Goal: Task Accomplishment & Management: Manage account settings

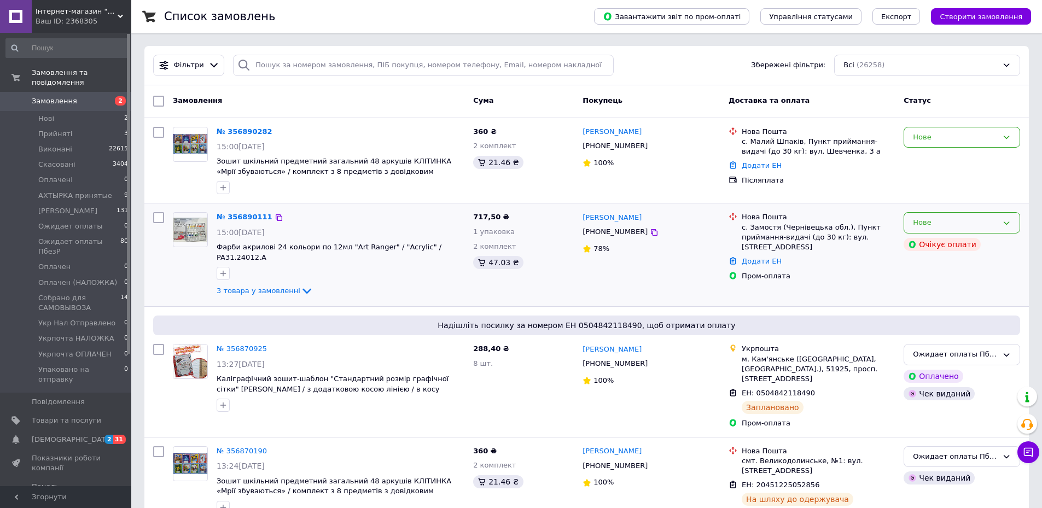
click at [941, 227] on div "Нове" at bounding box center [955, 222] width 85 height 11
click at [935, 244] on li "Прийнято" at bounding box center [962, 246] width 115 height 20
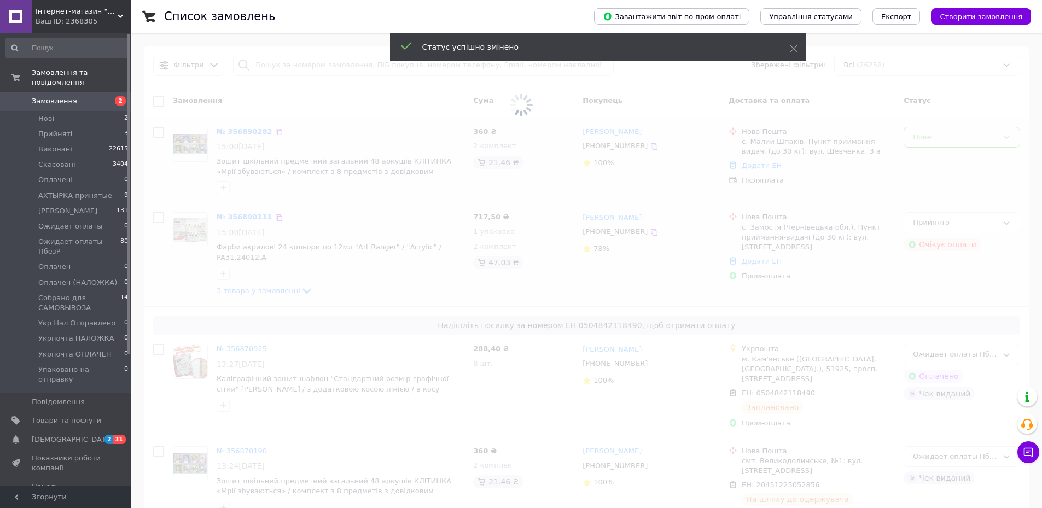
click at [954, 137] on span at bounding box center [521, 105] width 1042 height 211
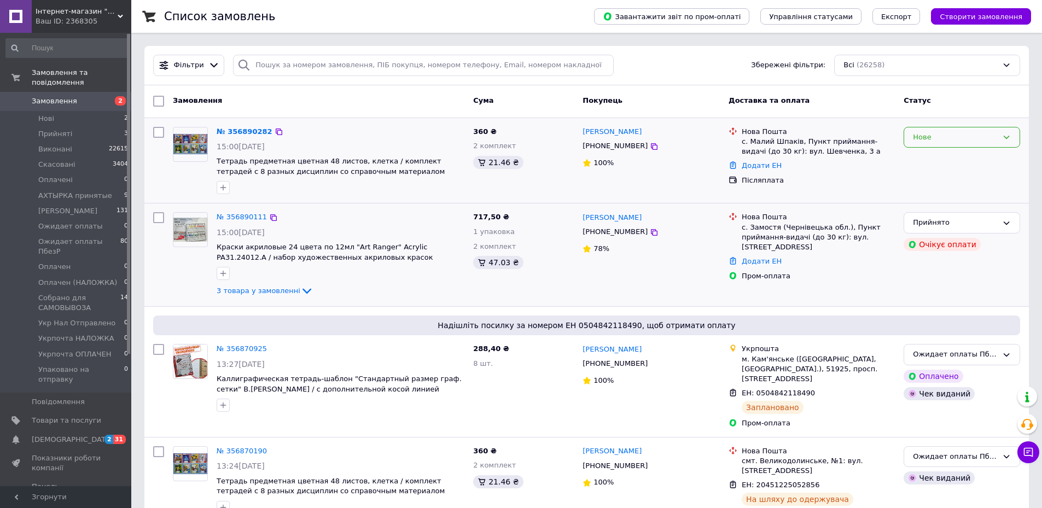
click at [943, 134] on div "Нове" at bounding box center [955, 137] width 85 height 11
click at [935, 158] on li "Прийнято" at bounding box center [962, 160] width 115 height 20
click at [300, 291] on icon at bounding box center [306, 291] width 13 height 13
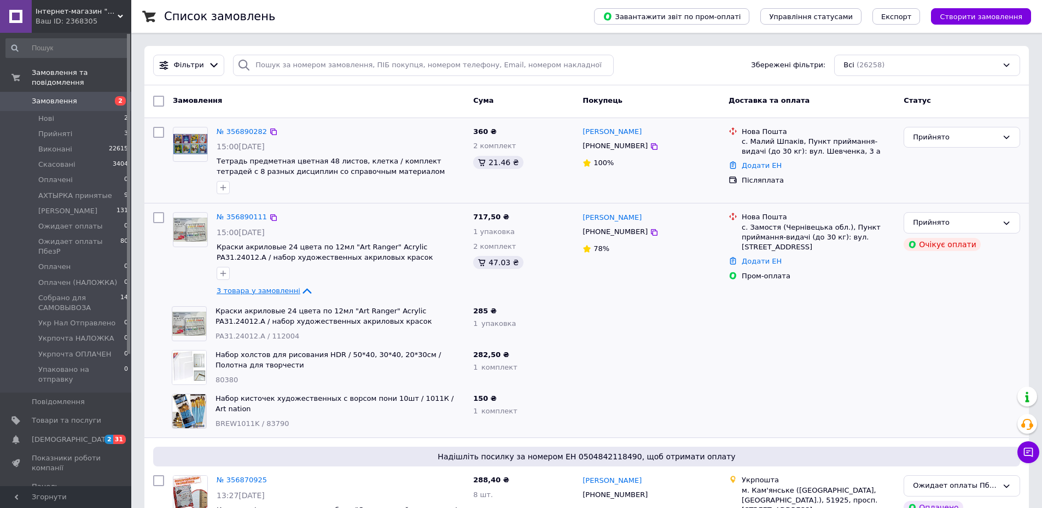
click at [300, 291] on icon at bounding box center [306, 291] width 13 height 13
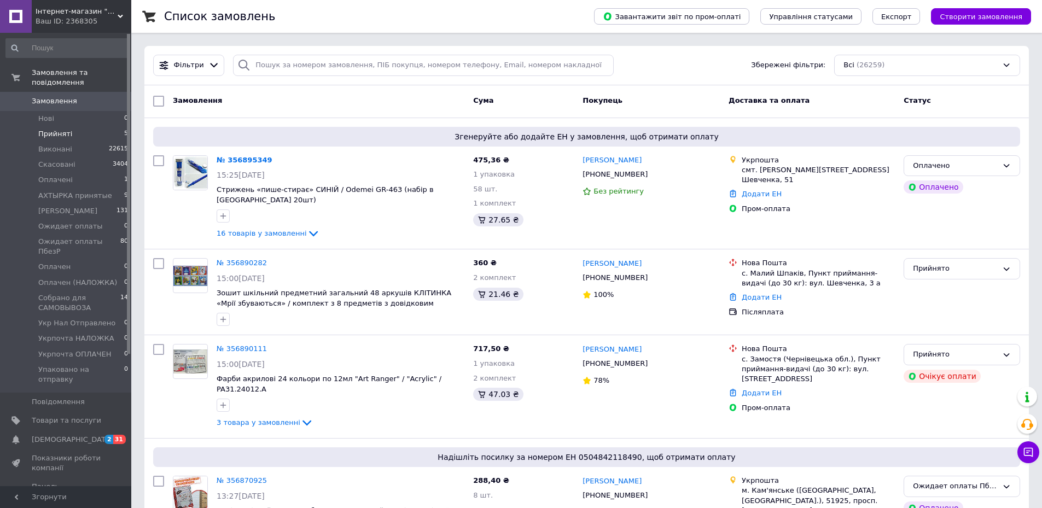
click at [77, 126] on li "Прийняті 5" at bounding box center [67, 133] width 135 height 15
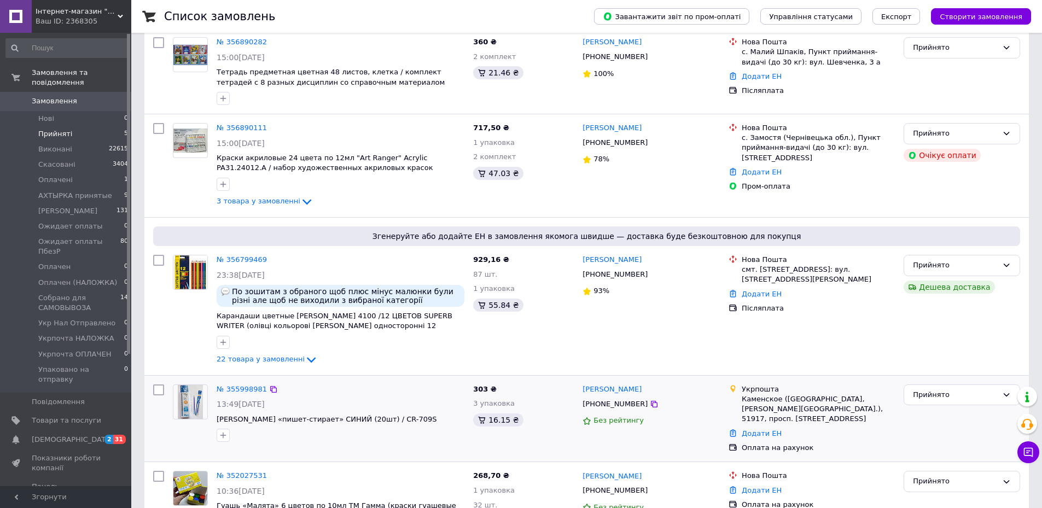
scroll to position [109, 0]
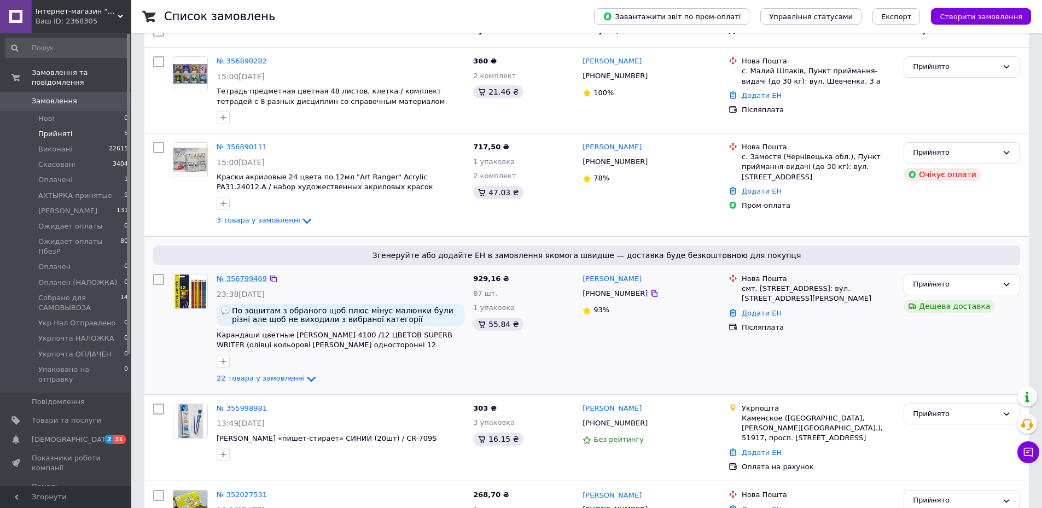
click at [245, 280] on link "№ 356799469" at bounding box center [242, 279] width 50 height 8
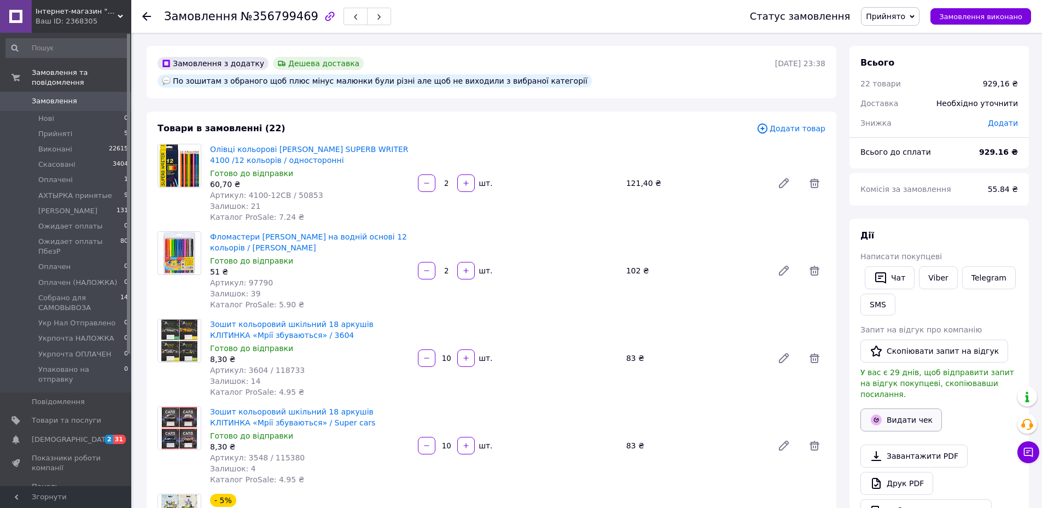
click at [892, 409] on button "Видати чек" at bounding box center [902, 420] width 82 height 23
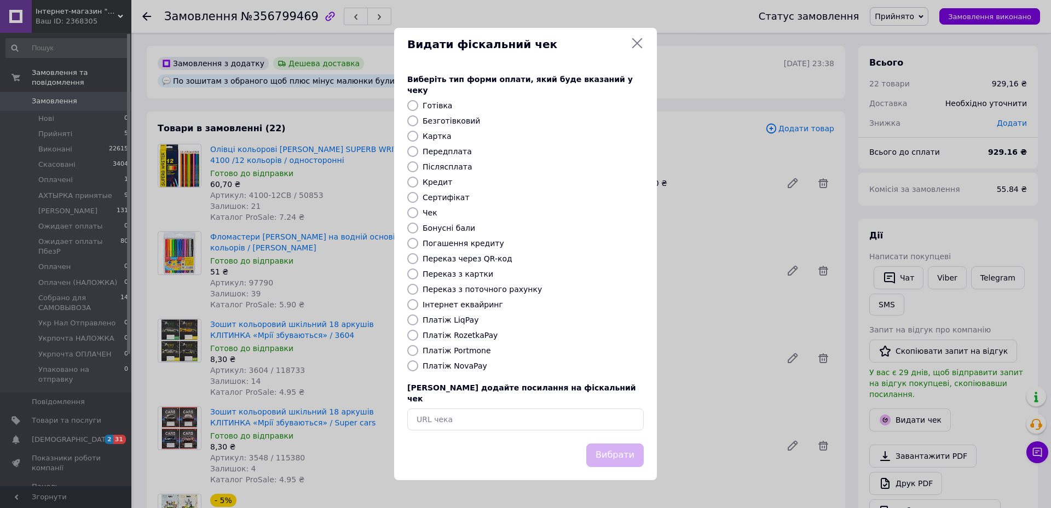
click at [459, 333] on label "Платіж RozetkaPay" at bounding box center [459, 335] width 75 height 9
click at [418, 333] on input "Платіж RozetkaPay" at bounding box center [412, 335] width 11 height 11
radio input "true"
click at [462, 367] on label "Платіж NovaPay" at bounding box center [454, 366] width 65 height 9
click at [418, 367] on input "Платіж NovaPay" at bounding box center [412, 366] width 11 height 11
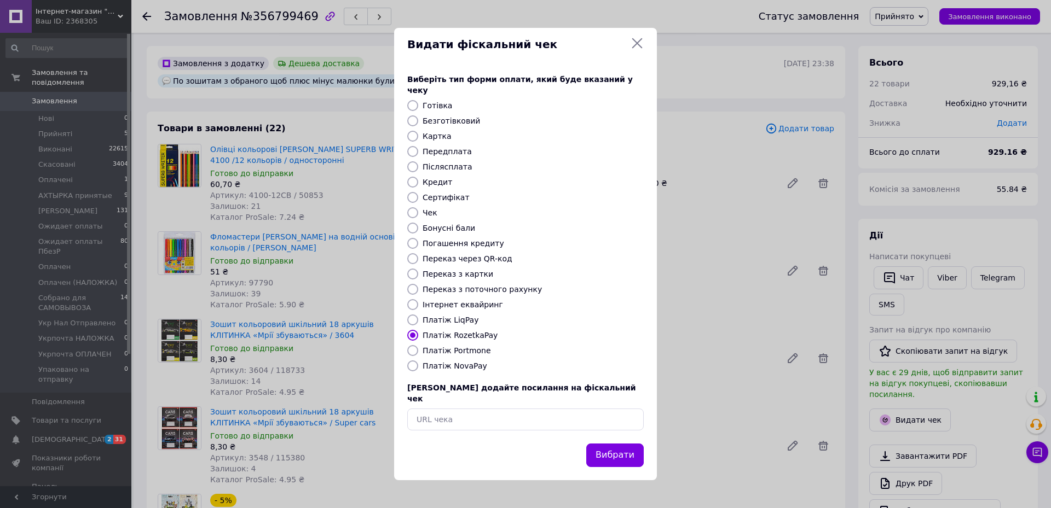
radio input "true"
click at [615, 444] on button "Вибрати" at bounding box center [614, 456] width 57 height 24
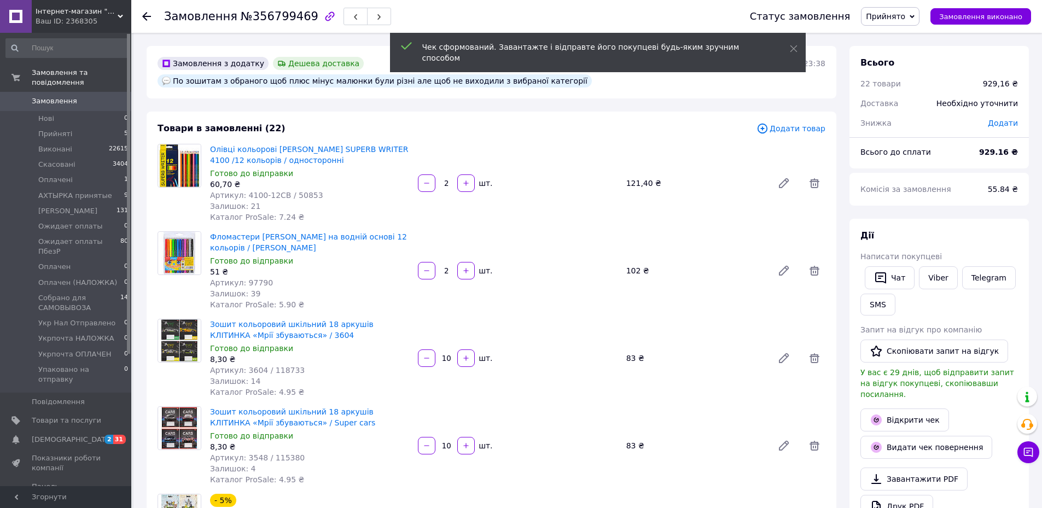
click at [903, 414] on link "Відкрити чек" at bounding box center [905, 420] width 89 height 23
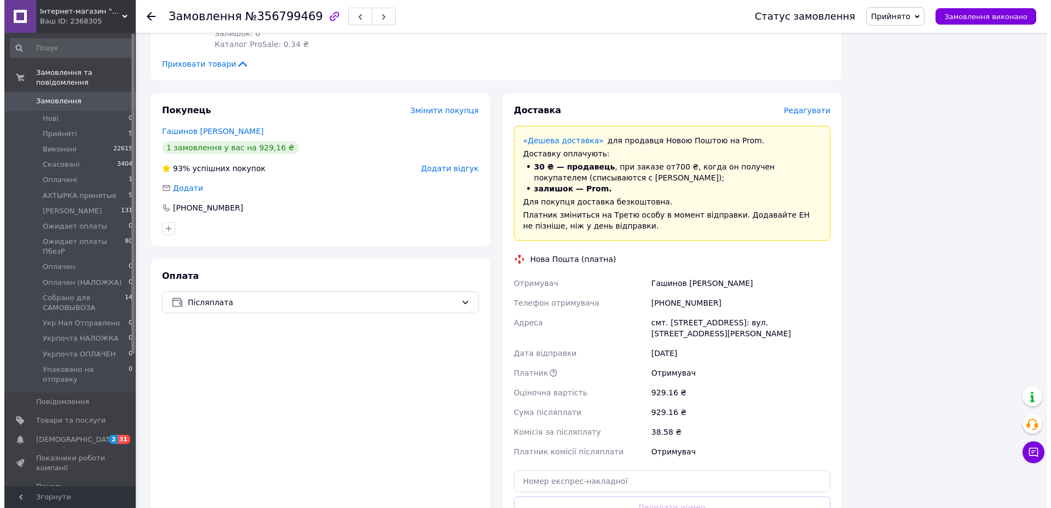
scroll to position [2244, 0]
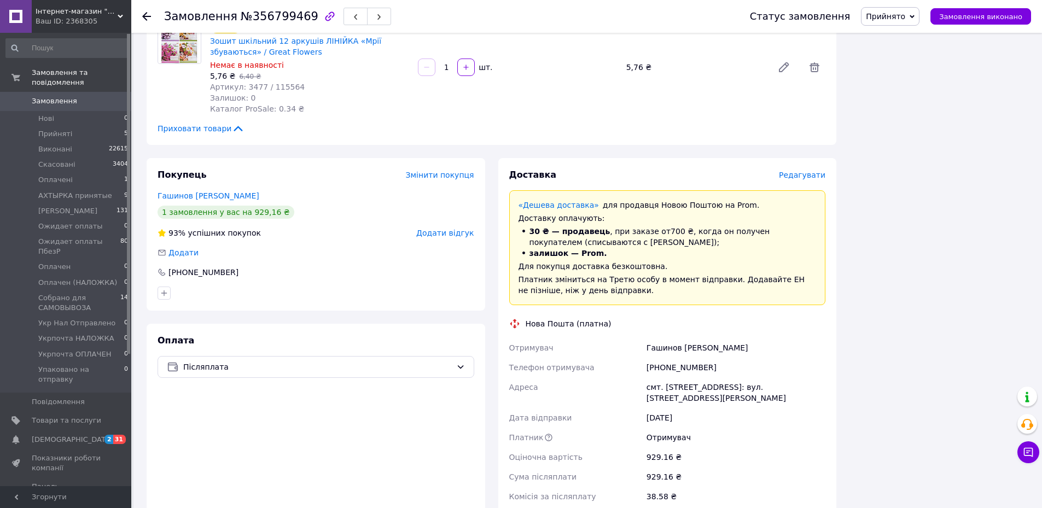
click at [795, 171] on span "Редагувати" at bounding box center [802, 175] width 47 height 9
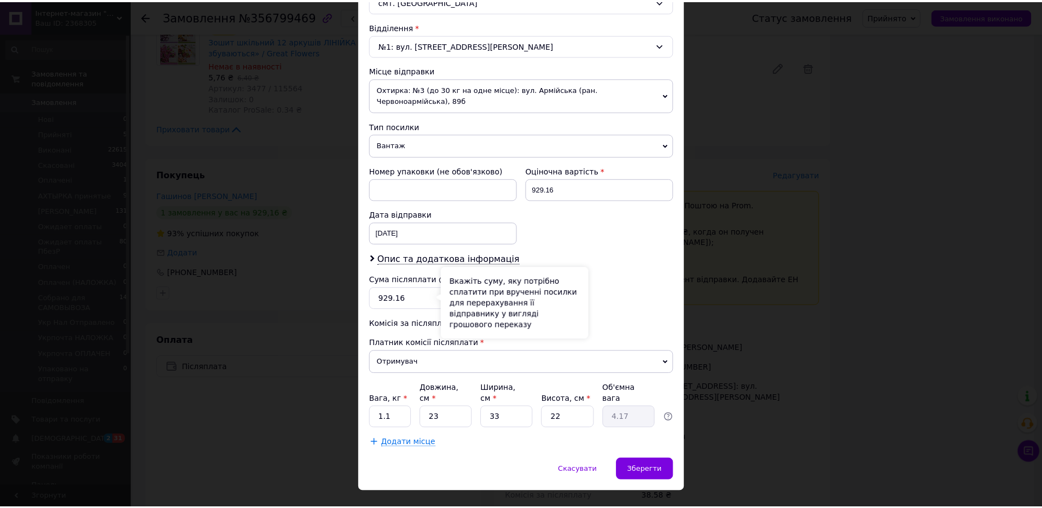
scroll to position [272, 0]
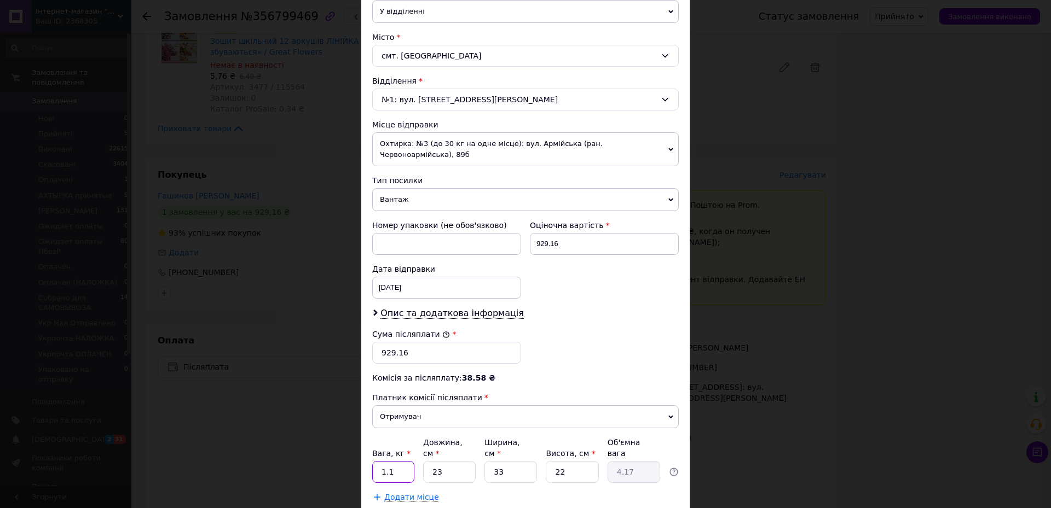
click at [398, 461] on input "1.1" at bounding box center [393, 472] width 42 height 22
type input "4"
click at [627, 142] on span "Охтирка: №3 (до 30 кг на одне місце): вул. Армійська (ран. Червоноармійська), 8…" at bounding box center [525, 149] width 306 height 34
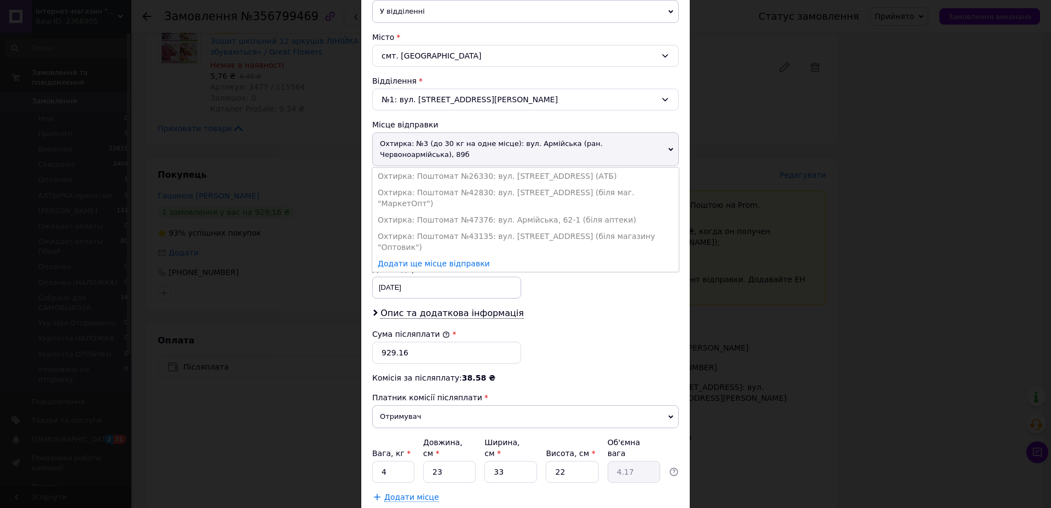
click at [643, 184] on li "Охтирка: Поштомат №42830: вул. Армійська, 78 (біля маг. "МаркетОпт")" at bounding box center [525, 197] width 306 height 27
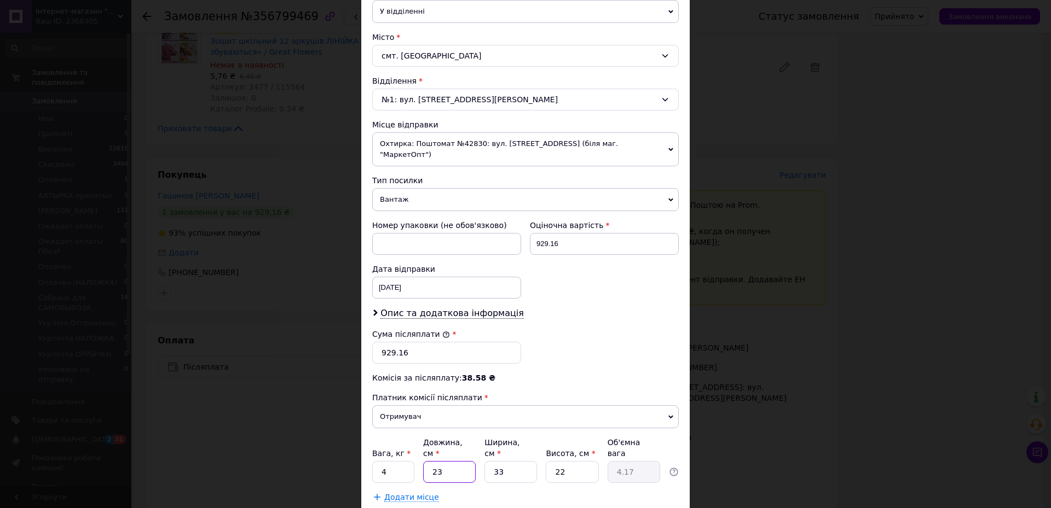
click at [437, 461] on input "23" at bounding box center [449, 472] width 53 height 22
type input "3"
type input "0.54"
type input "37"
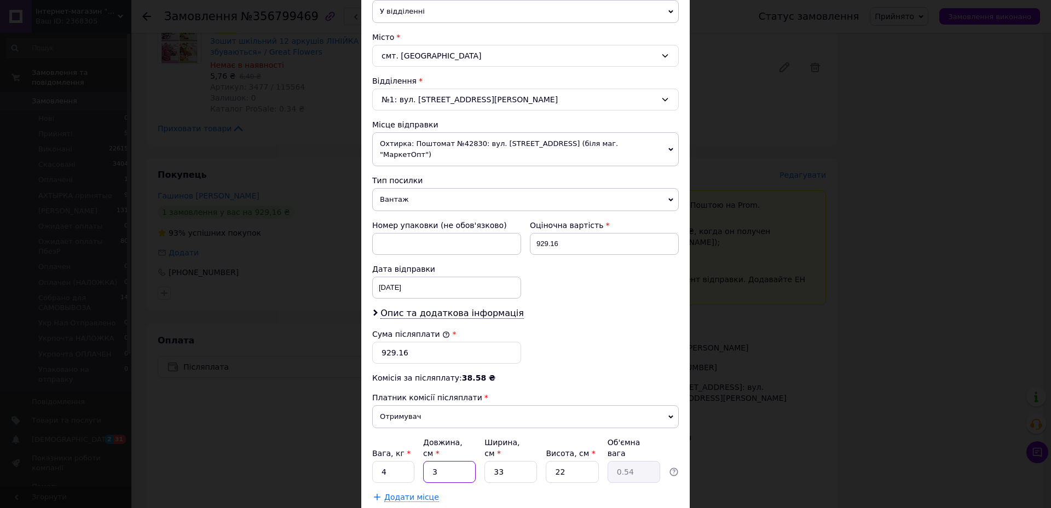
type input "6.72"
type input "37"
type input "2"
type input "0.41"
type input "24"
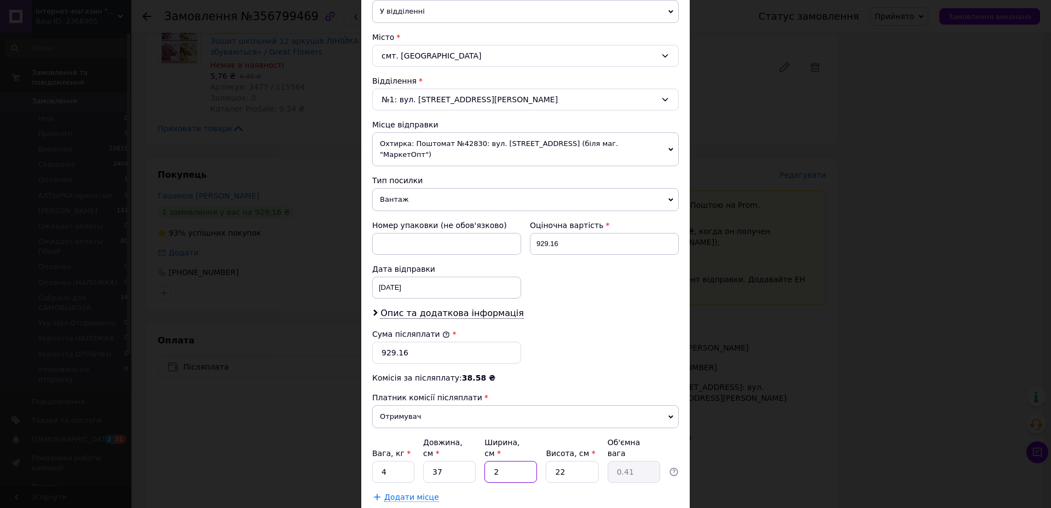
type input "4.88"
type input "24"
type input "1"
type input "0.22"
type input "13"
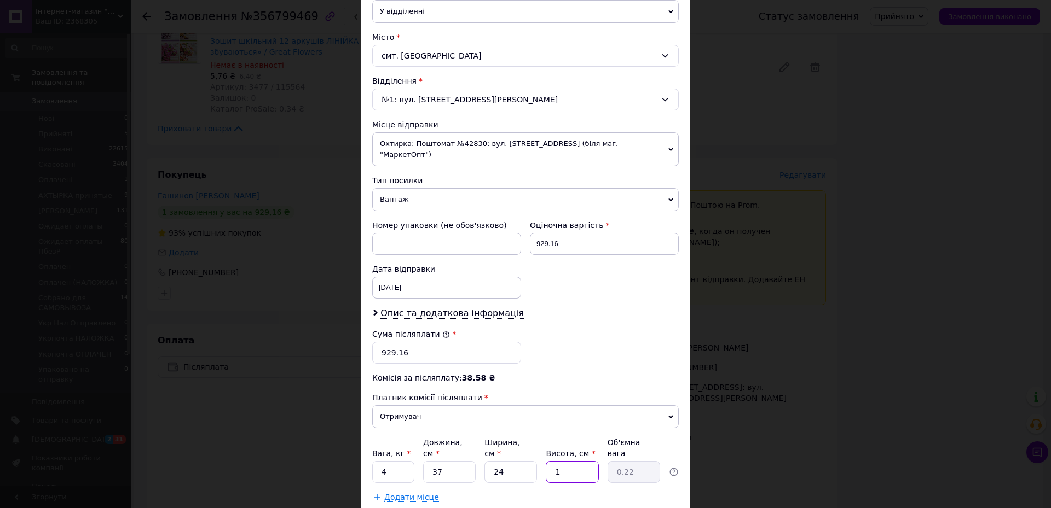
type input "2.89"
type input "13"
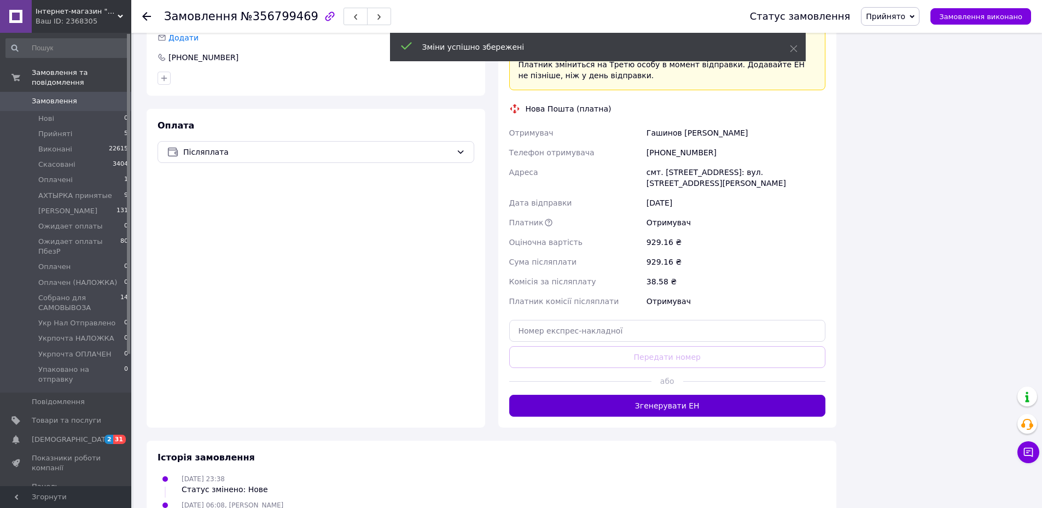
scroll to position [2462, 0]
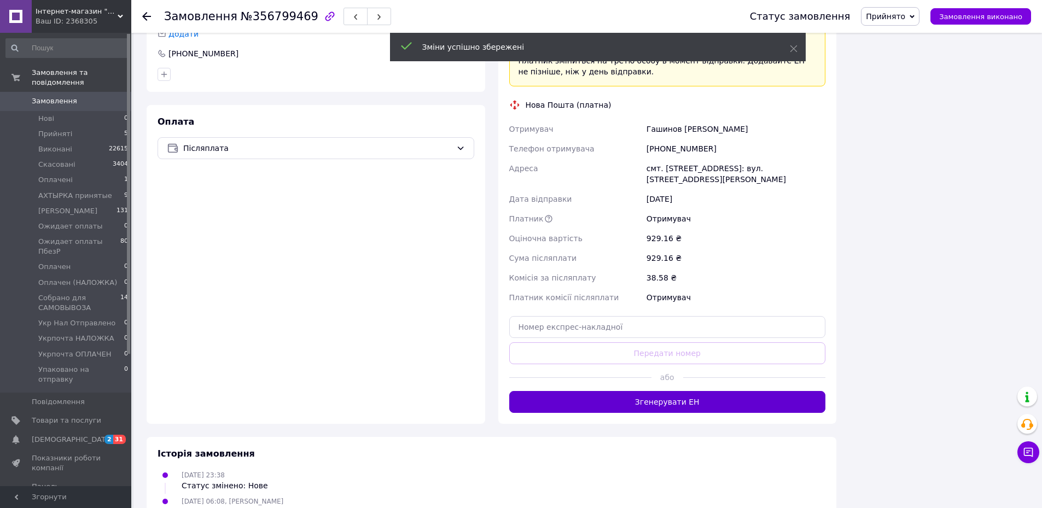
click at [682, 391] on button "Згенерувати ЕН" at bounding box center [667, 402] width 317 height 22
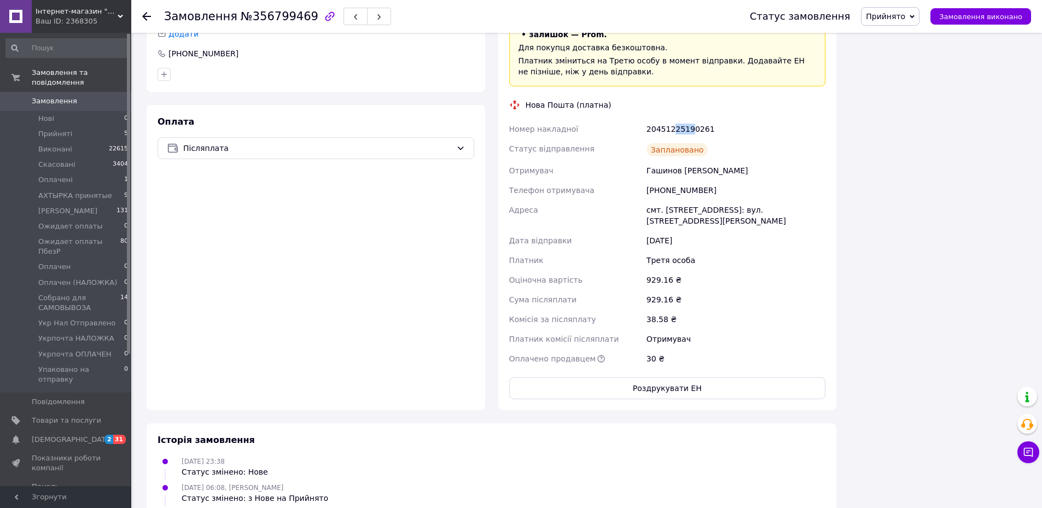
drag, startPoint x: 670, startPoint y: 77, endPoint x: 689, endPoint y: 79, distance: 19.3
click at [689, 119] on div "20451225190261" at bounding box center [736, 129] width 183 height 20
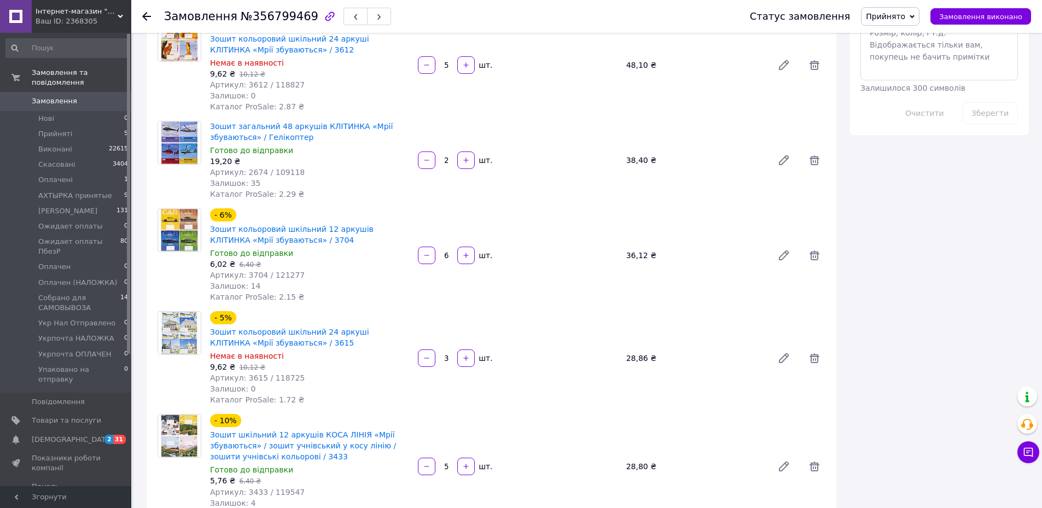
scroll to position [492, 0]
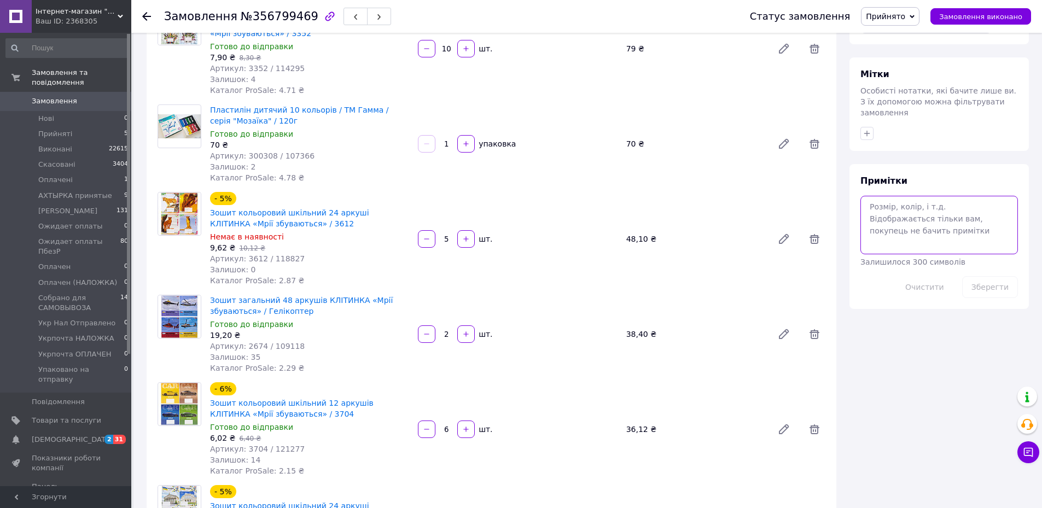
click at [942, 226] on textarea at bounding box center [940, 225] width 158 height 58
paste textarea "Добрий день! Ваше замовлення відправлено. ТТН Дякуємо за покупку!"
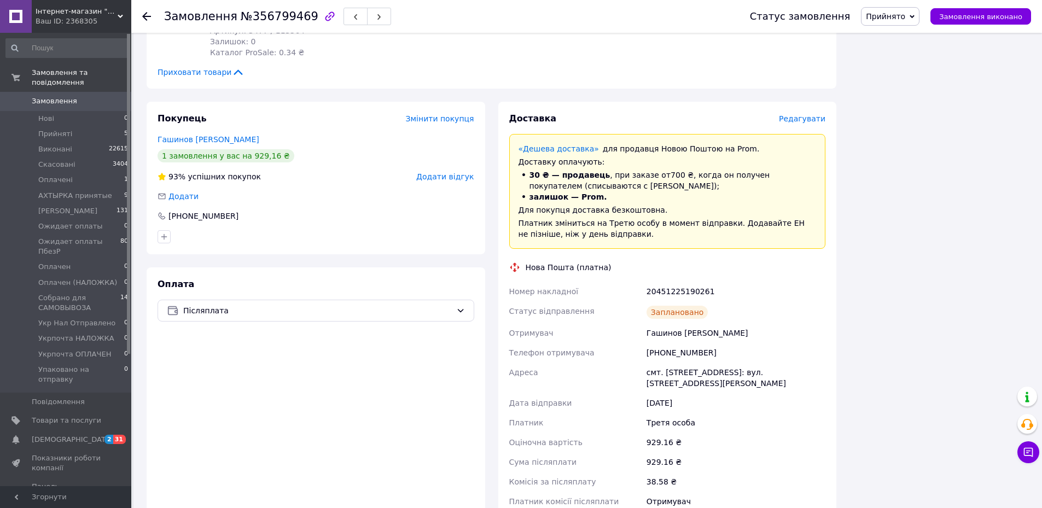
scroll to position [2408, 0]
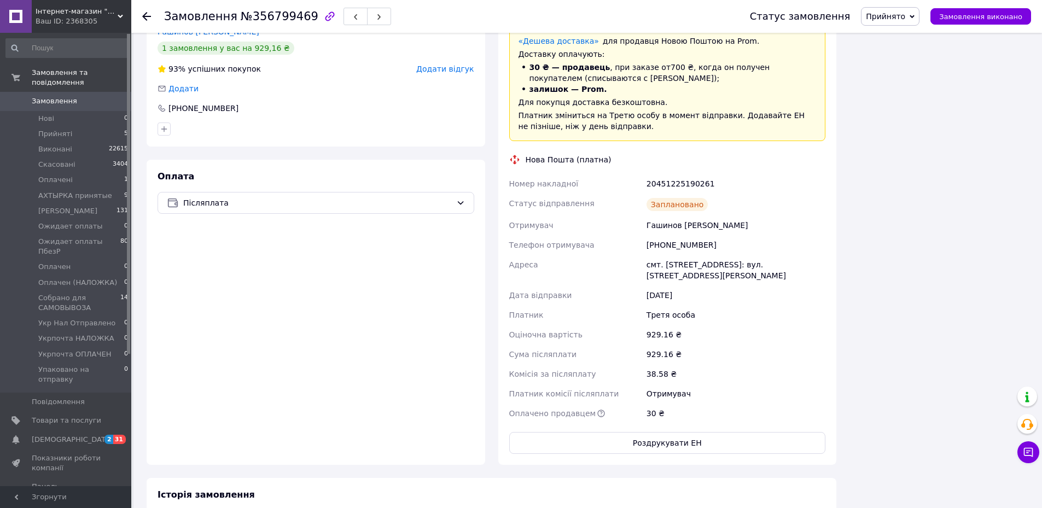
click at [684, 174] on div "20451225190261" at bounding box center [736, 184] width 183 height 20
copy div "20451225190261"
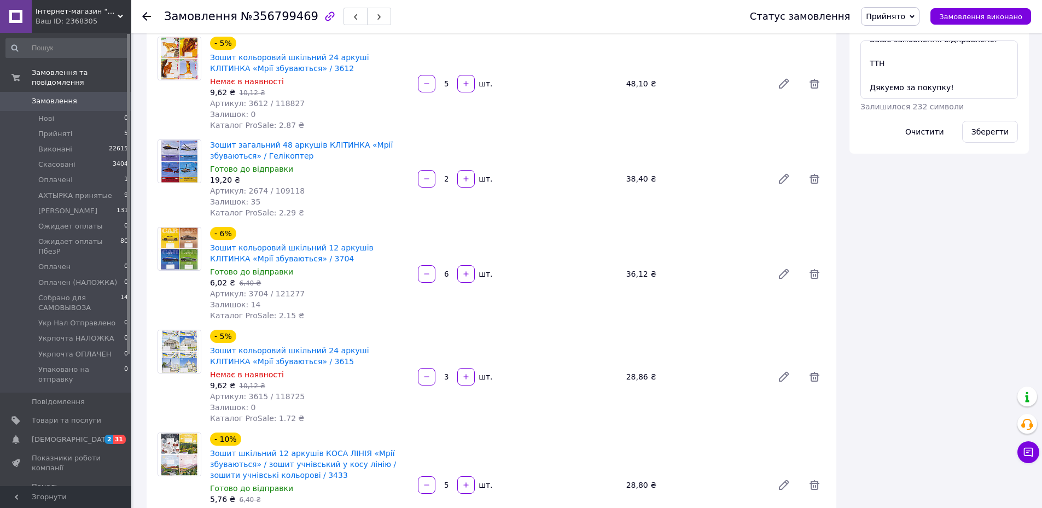
scroll to position [383, 0]
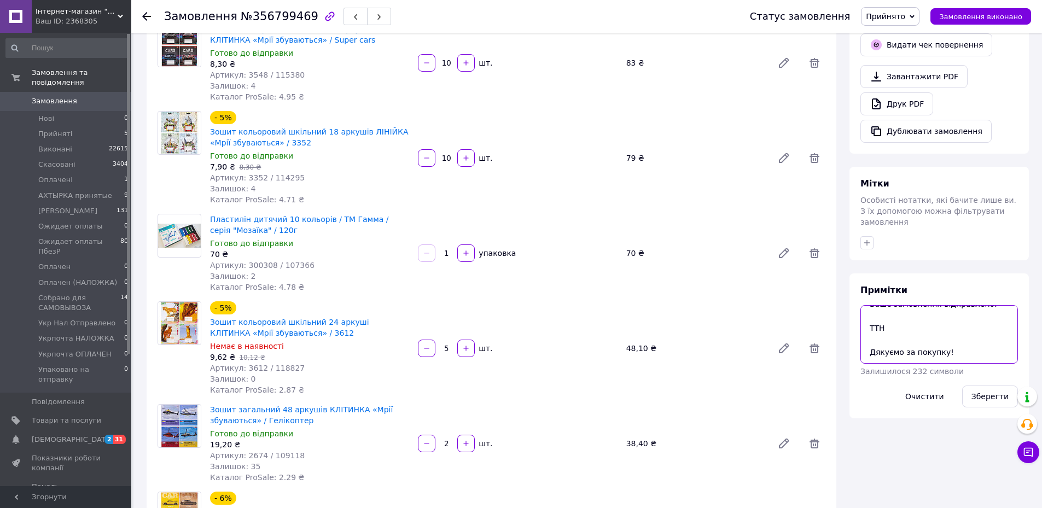
click at [901, 305] on textarea "Добрий день! Ваше замовлення відправлено. ТТН Дякуємо за покупку!" at bounding box center [940, 334] width 158 height 58
paste textarea "20451225190261"
type textarea "Добрий день! Ваше замовлення відправлено. ТТН 20451225190261 Дякуємо за покупку!"
click at [983, 386] on button "Зберегти" at bounding box center [991, 397] width 56 height 22
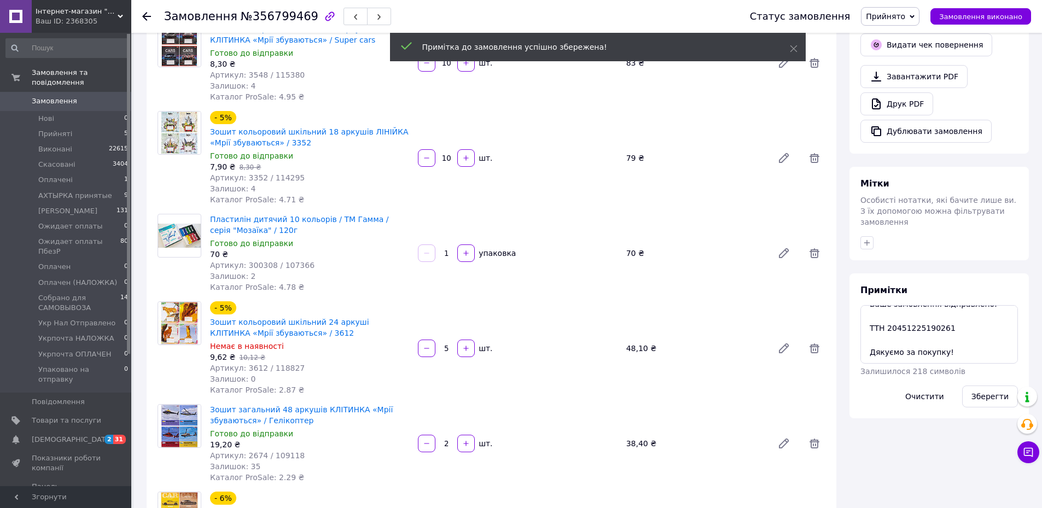
click at [906, 15] on span "Прийнято" at bounding box center [885, 16] width 39 height 9
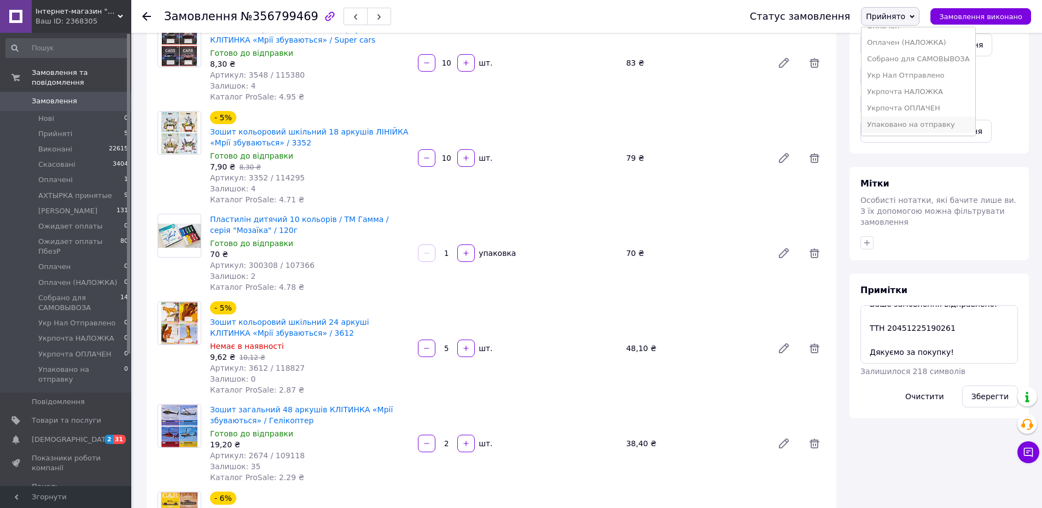
click at [911, 128] on li "Упаковано на отправку" at bounding box center [918, 125] width 113 height 16
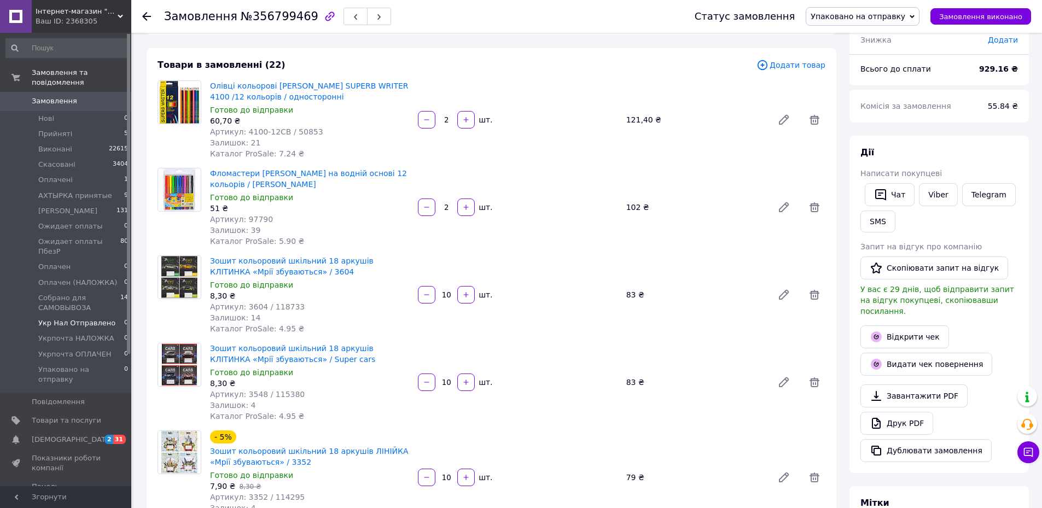
scroll to position [0, 0]
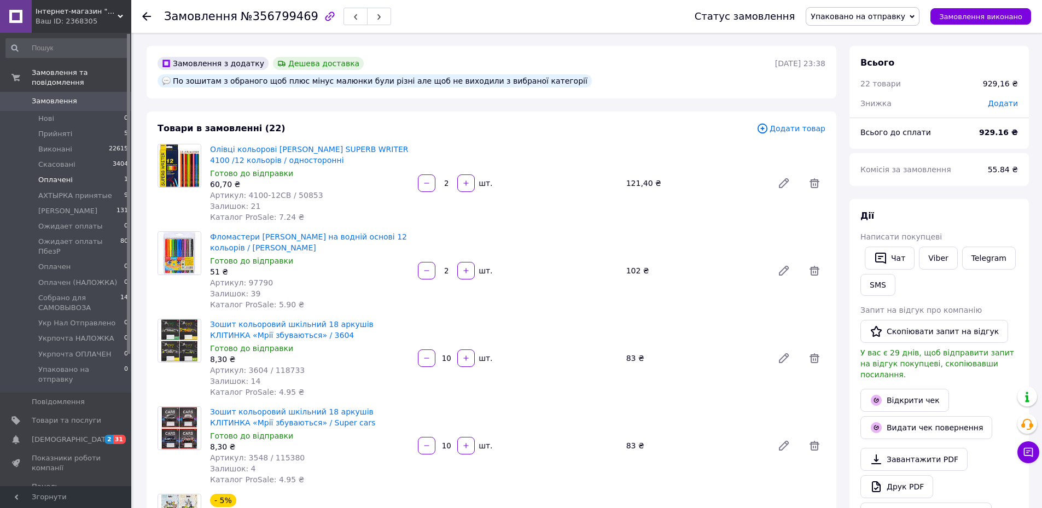
click at [57, 175] on span "Оплачені" at bounding box center [55, 180] width 34 height 10
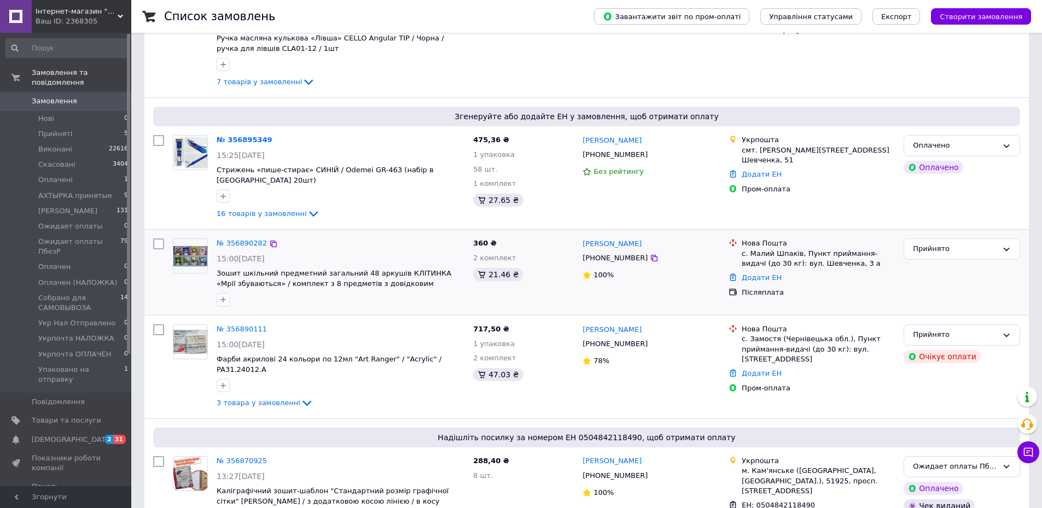
scroll to position [164, 0]
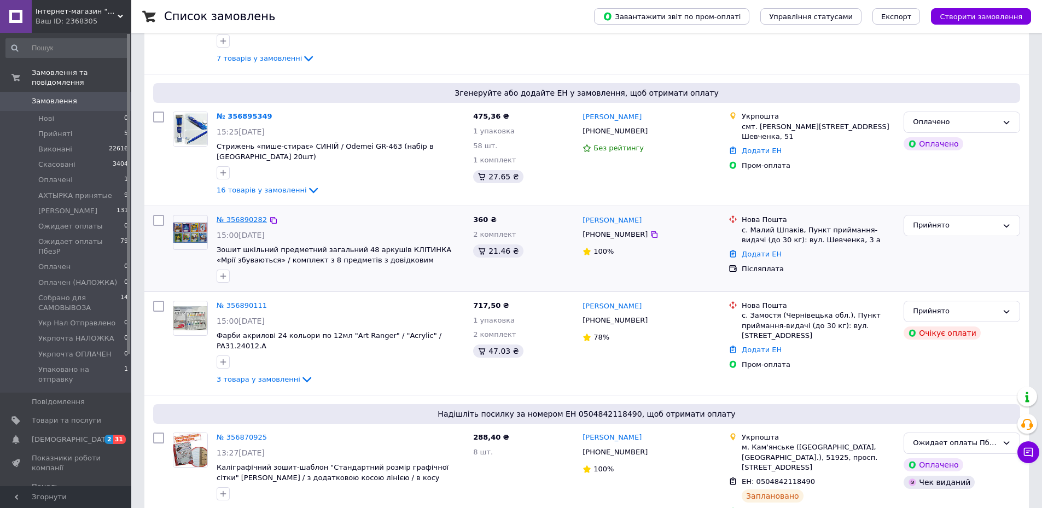
click at [250, 216] on link "№ 356890282" at bounding box center [242, 220] width 50 height 8
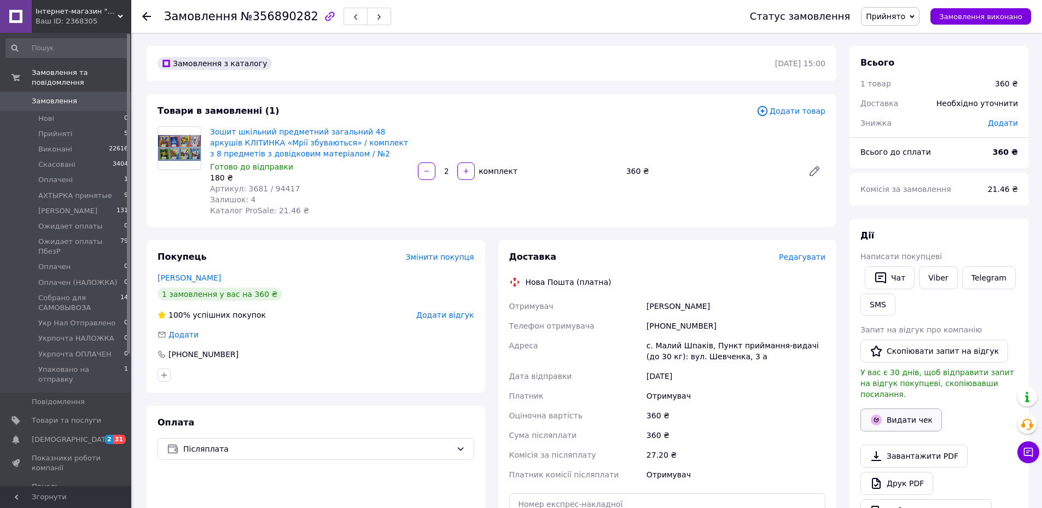
click at [897, 410] on button "Видати чек" at bounding box center [902, 420] width 82 height 23
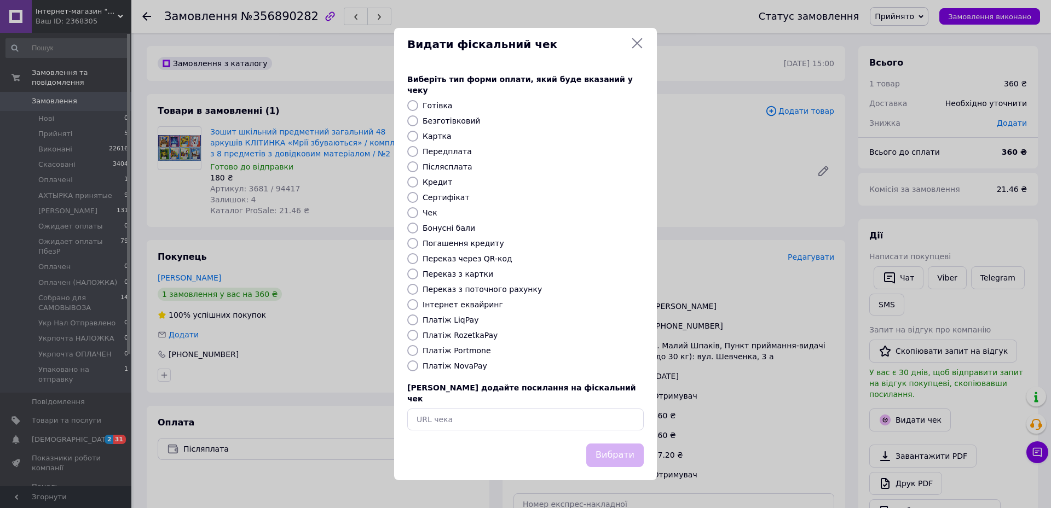
click at [461, 365] on label "Платіж NovaPay" at bounding box center [454, 366] width 65 height 9
click at [418, 365] on input "Платіж NovaPay" at bounding box center [412, 366] width 11 height 11
radio input "true"
click at [608, 444] on button "Вибрати" at bounding box center [614, 456] width 57 height 24
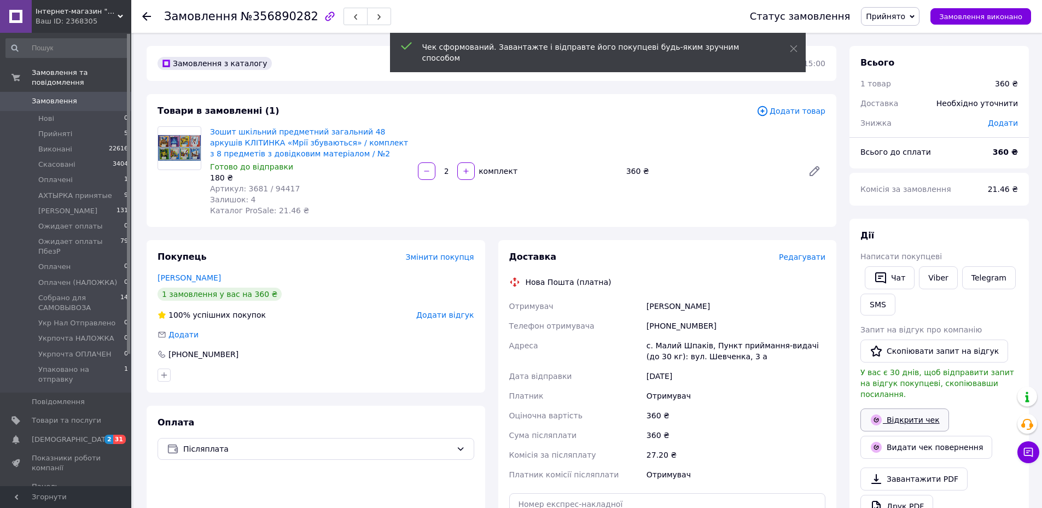
click at [897, 409] on link "Відкрити чек" at bounding box center [905, 420] width 89 height 23
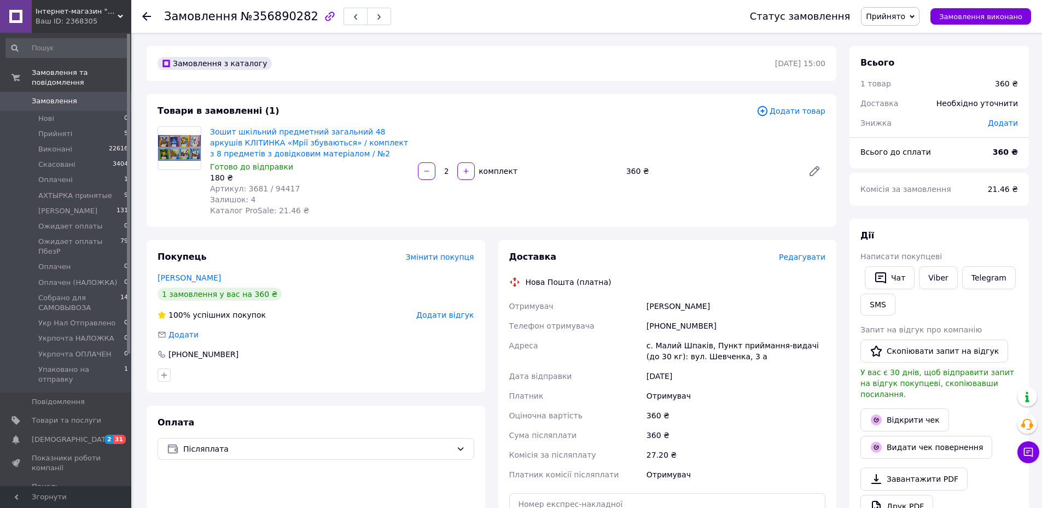
click at [805, 265] on div "Доставка Редагувати Нова Пошта (платна) Отримувач Шелестюк Анна Телефон отримув…" at bounding box center [667, 420] width 317 height 339
click at [812, 260] on span "Редагувати" at bounding box center [802, 257] width 47 height 9
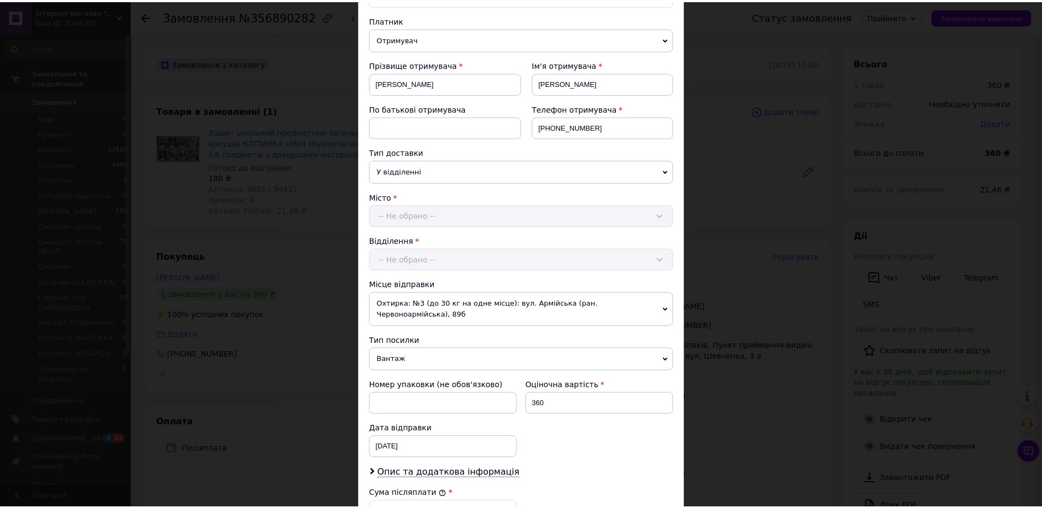
scroll to position [327, 0]
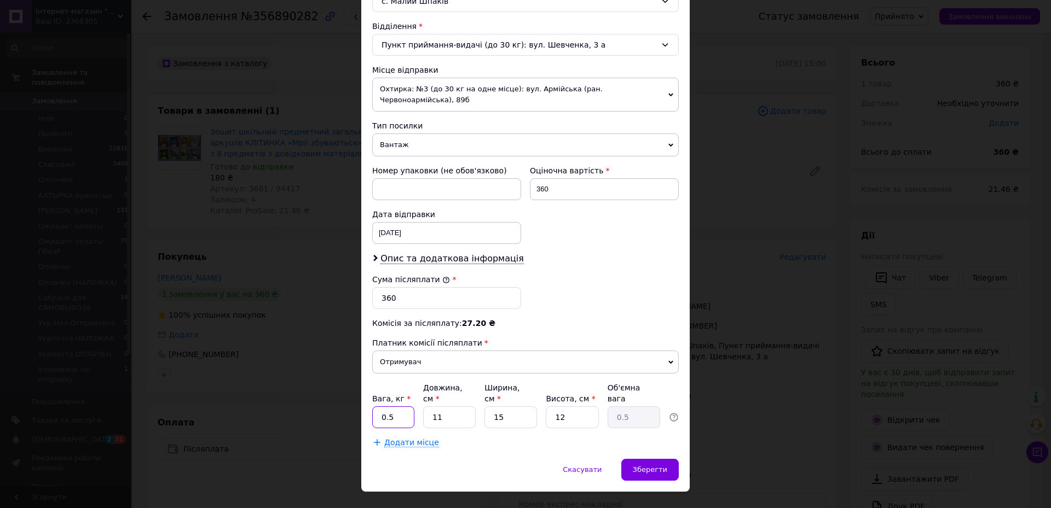
click at [393, 407] on input "0.5" at bounding box center [393, 418] width 42 height 22
type input "2"
click at [444, 407] on input "11" at bounding box center [449, 418] width 53 height 22
click at [445, 407] on input "11" at bounding box center [449, 418] width 53 height 22
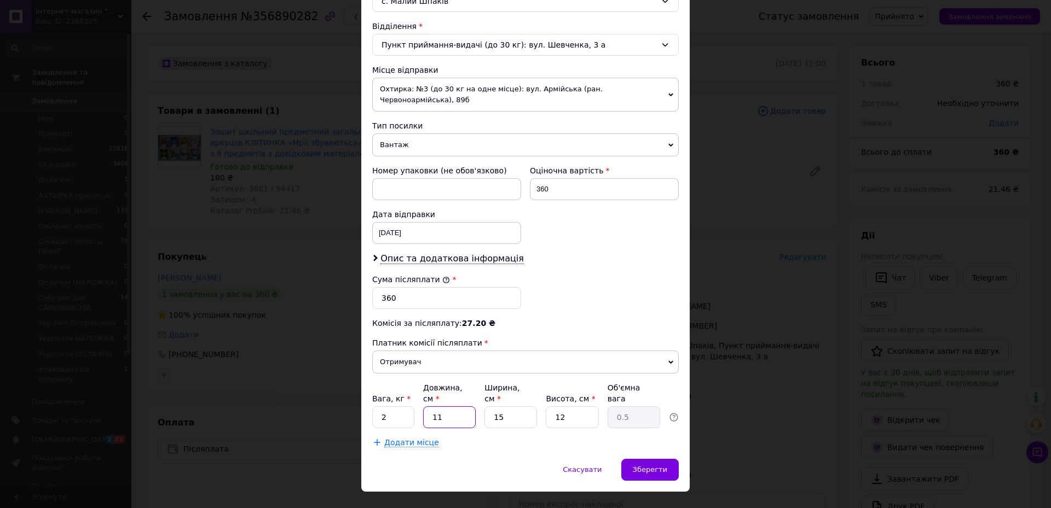
type input "2"
type input "0.1"
type input "28"
type input "1.26"
type input "28"
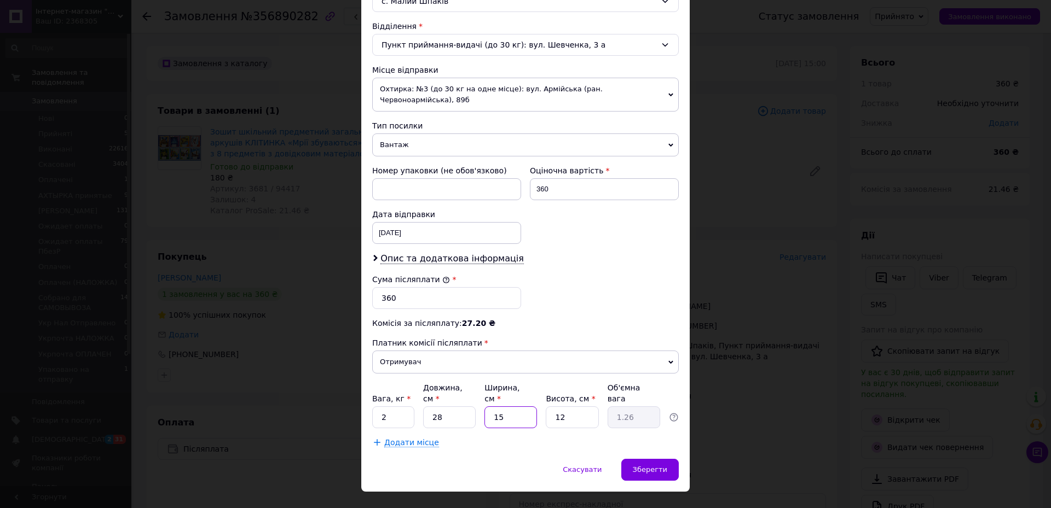
type input "2"
type input "0.17"
type input "22"
type input "1.85"
type input "22"
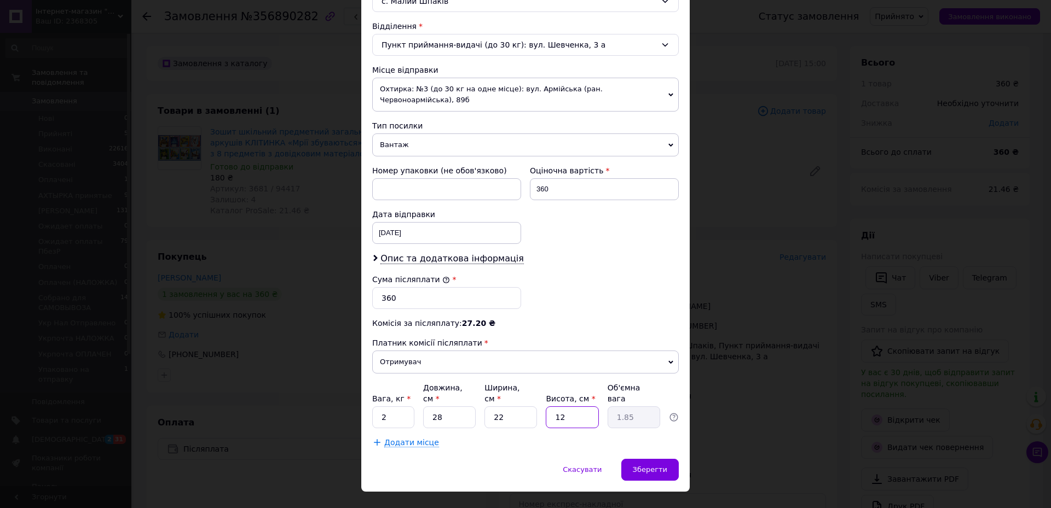
click at [572, 407] on input "12" at bounding box center [572, 418] width 53 height 22
click at [574, 407] on input "12" at bounding box center [572, 418] width 53 height 22
click at [630, 459] on div "Зберегти" at bounding box center [649, 470] width 57 height 22
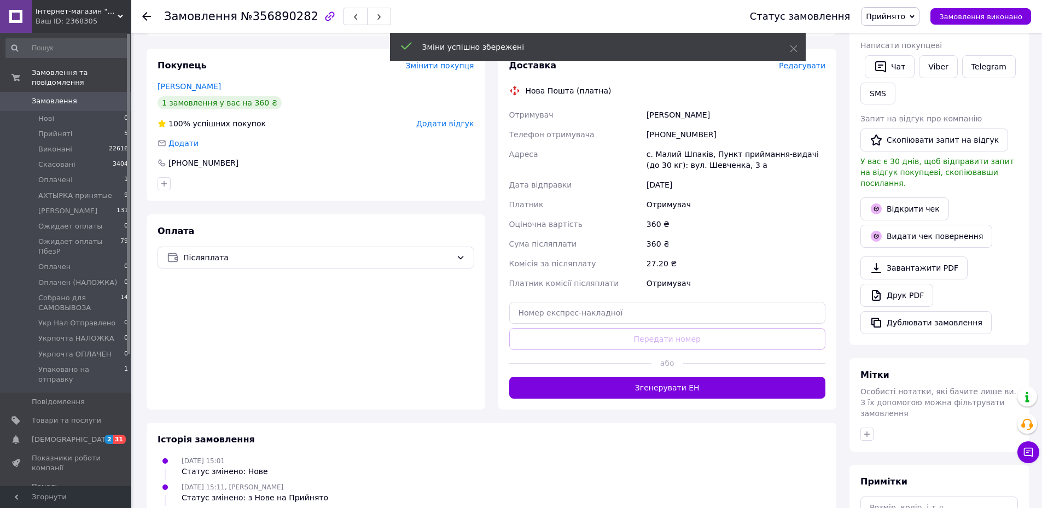
scroll to position [219, 0]
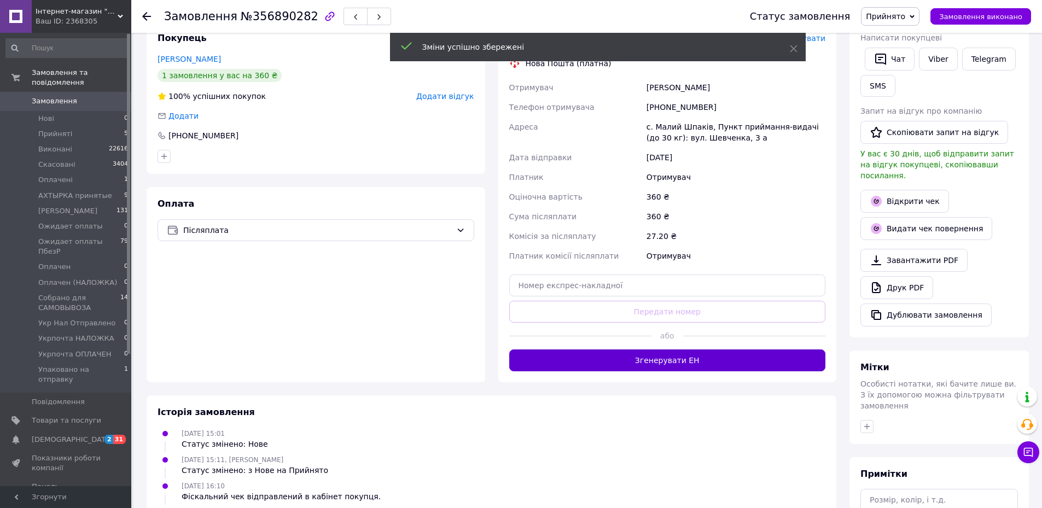
click at [653, 367] on button "Згенерувати ЕН" at bounding box center [667, 361] width 317 height 22
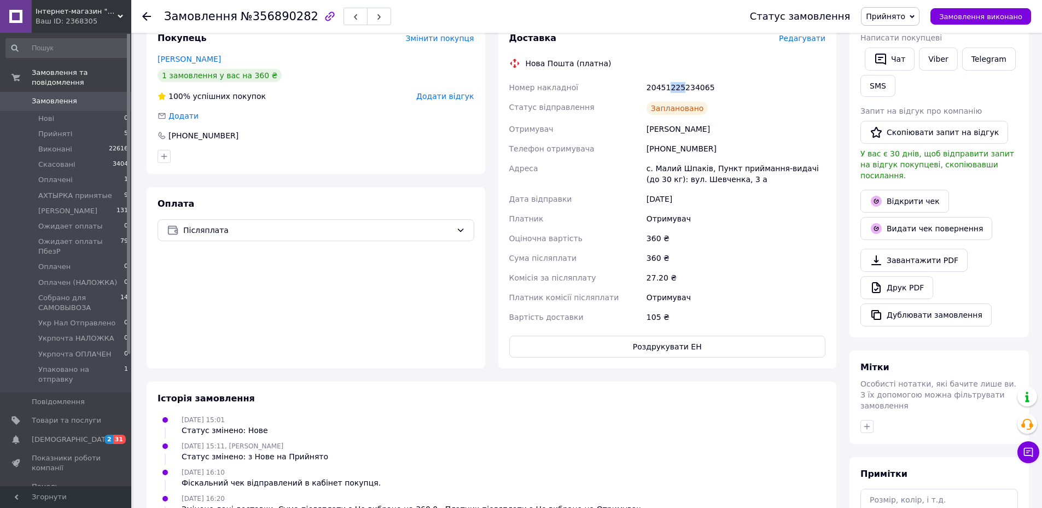
drag, startPoint x: 668, startPoint y: 89, endPoint x: 681, endPoint y: 89, distance: 13.1
click at [681, 89] on div "20451225234065" at bounding box center [736, 88] width 183 height 20
click at [673, 90] on div "20451225234065" at bounding box center [736, 88] width 183 height 20
drag, startPoint x: 671, startPoint y: 90, endPoint x: 686, endPoint y: 89, distance: 14.8
click at [686, 89] on div "20451225234065" at bounding box center [736, 88] width 183 height 20
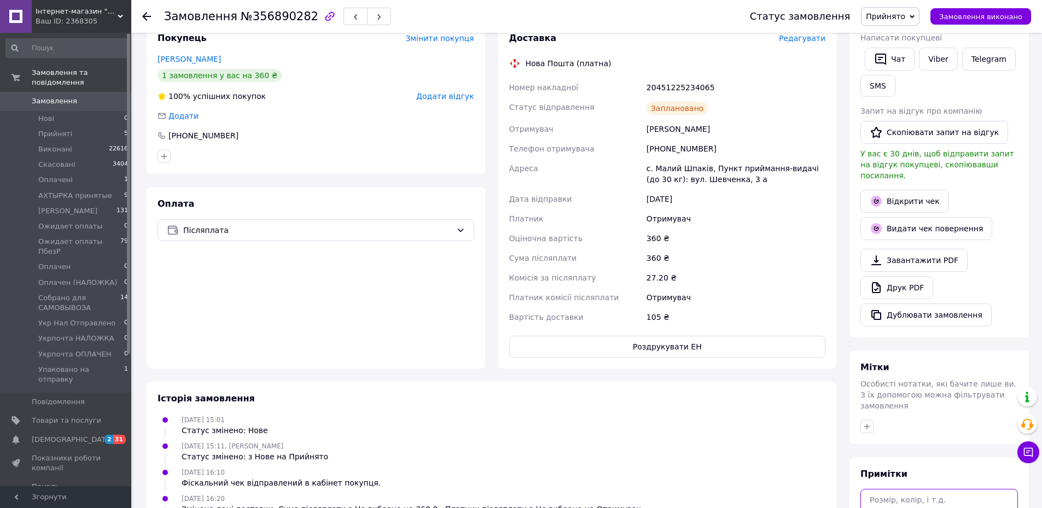
click at [936, 489] on textarea at bounding box center [940, 518] width 158 height 58
paste textarea "Добрий день! Ваше замовлення відправлено. ТТН Дякуємо за покупку!"
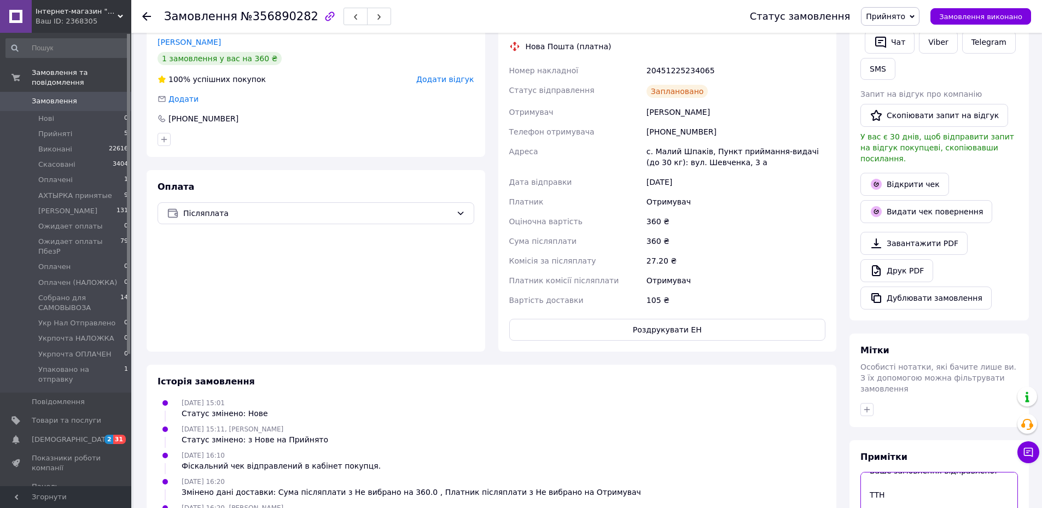
scroll to position [24, 0]
click at [695, 66] on div "20451225234065" at bounding box center [736, 71] width 183 height 20
click at [696, 67] on div "20451225234065" at bounding box center [736, 71] width 183 height 20
copy div "20451225234065"
click at [901, 472] on textarea "Добрий день! Ваше замовлення відправлено. ТТН Дякуємо за покупку!" at bounding box center [940, 501] width 158 height 58
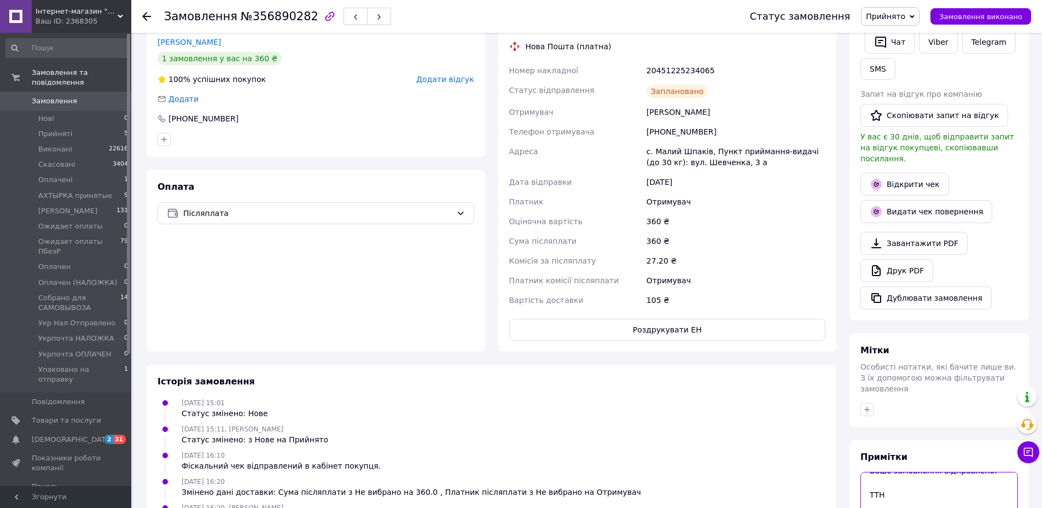
paste textarea "20451225234065"
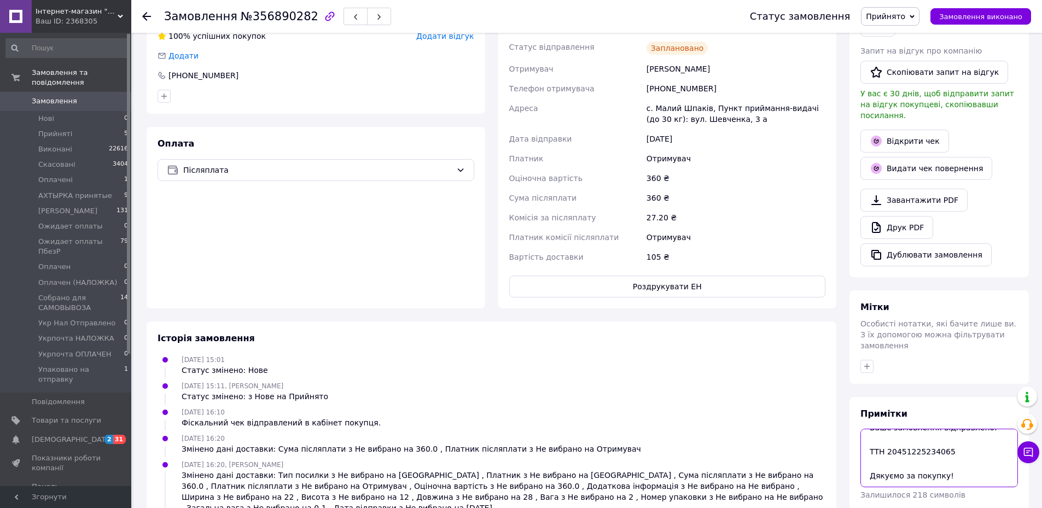
scroll to position [324, 0]
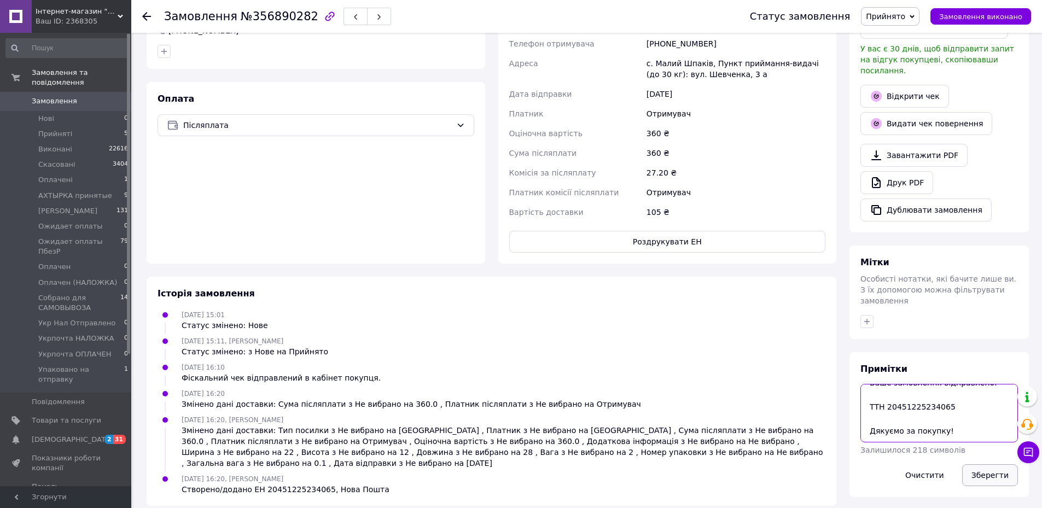
type textarea "Добрий день! Ваше замовлення відправлено. ТТН 20451225234065 Дякуємо за покупку!"
click at [982, 465] on button "Зберегти" at bounding box center [991, 476] width 56 height 22
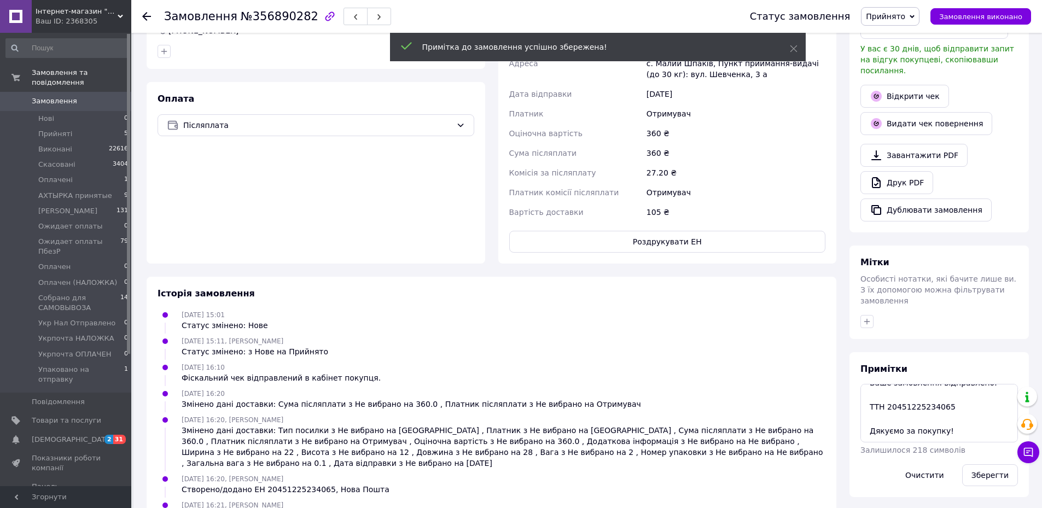
click at [906, 18] on span "Прийнято" at bounding box center [885, 16] width 39 height 9
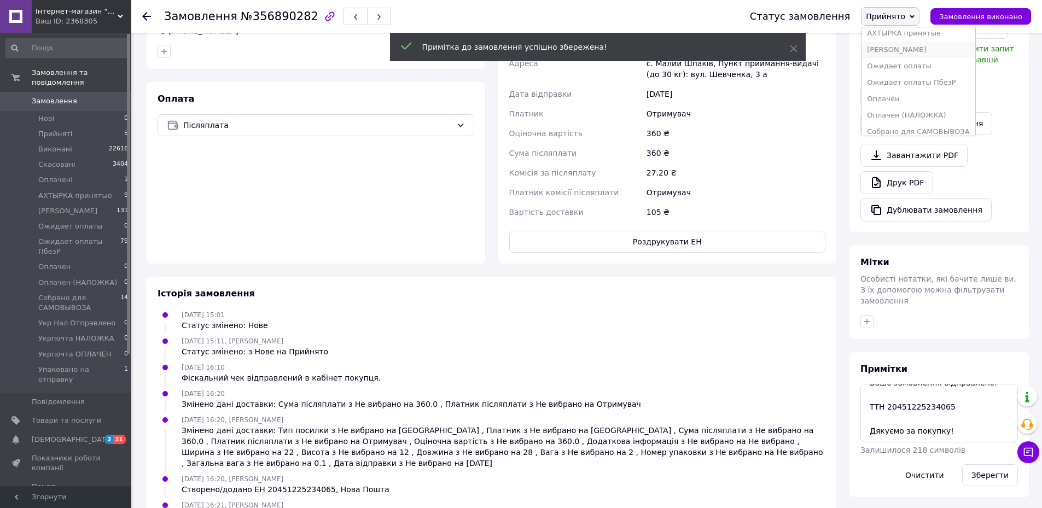
scroll to position [127, 0]
click at [928, 120] on li "Упаковано на отправку" at bounding box center [918, 125] width 113 height 16
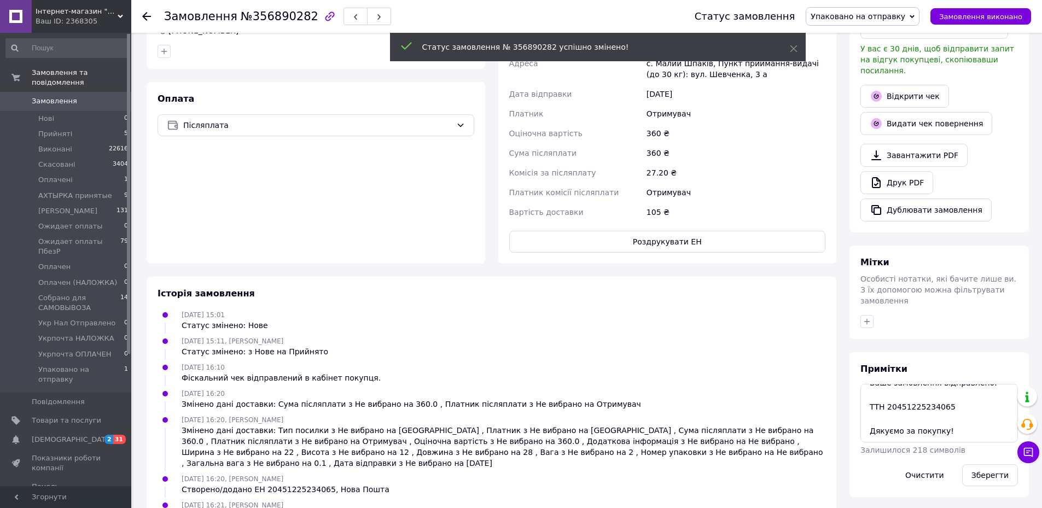
scroll to position [0, 0]
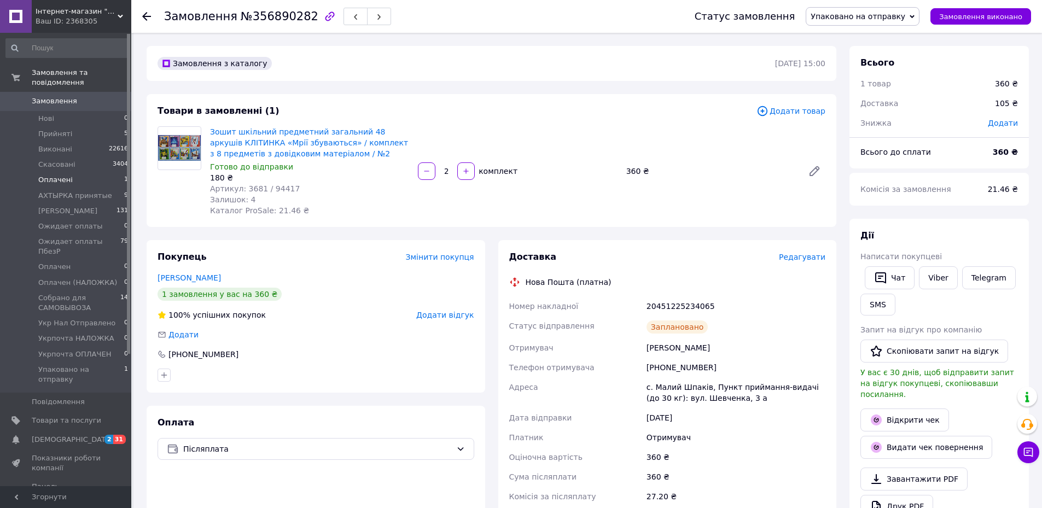
click at [53, 175] on span "Оплачені" at bounding box center [55, 180] width 34 height 10
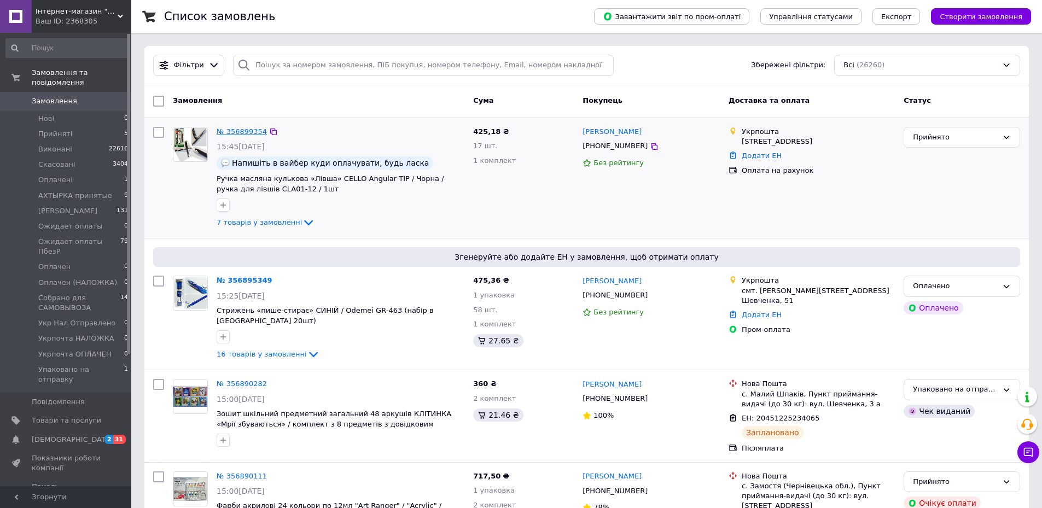
click at [239, 130] on link "№ 356899354" at bounding box center [242, 132] width 50 height 8
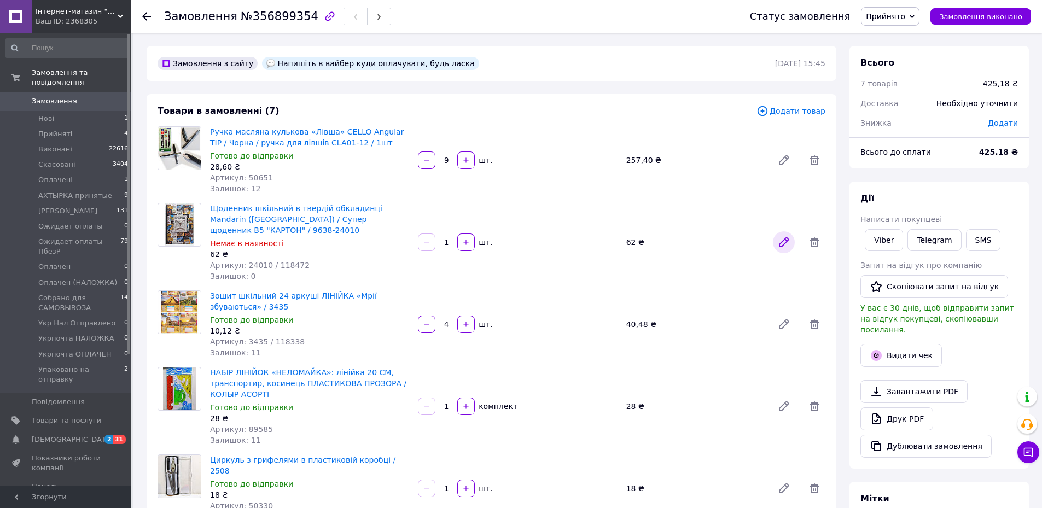
click at [784, 243] on icon at bounding box center [784, 242] width 9 height 9
drag, startPoint x: 467, startPoint y: 245, endPoint x: 420, endPoint y: 245, distance: 47.1
click at [466, 245] on icon "button" at bounding box center [466, 243] width 8 height 8
click at [428, 244] on div at bounding box center [427, 243] width 20 height 18
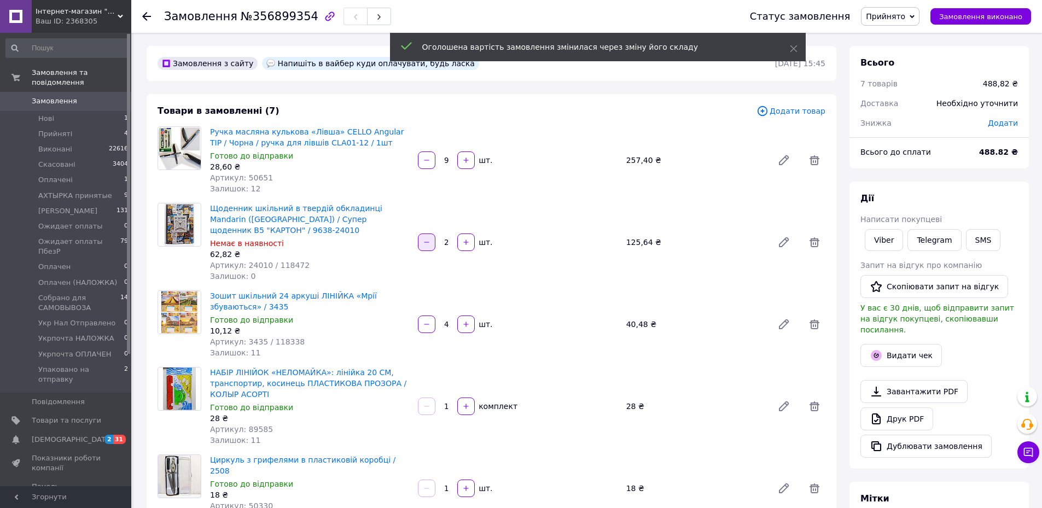
click at [427, 242] on icon "button" at bounding box center [427, 242] width 5 height 1
type input "1"
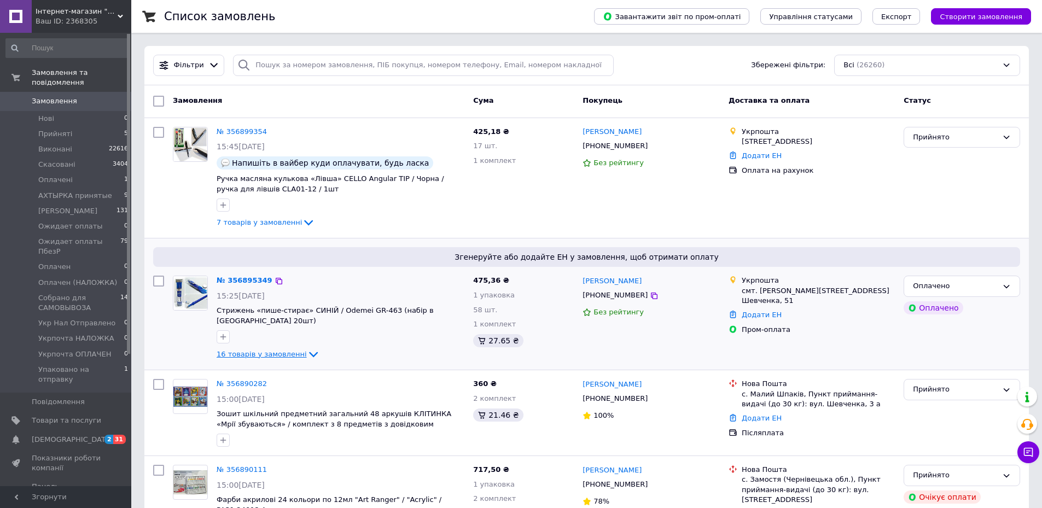
click at [307, 348] on icon at bounding box center [313, 354] width 13 height 13
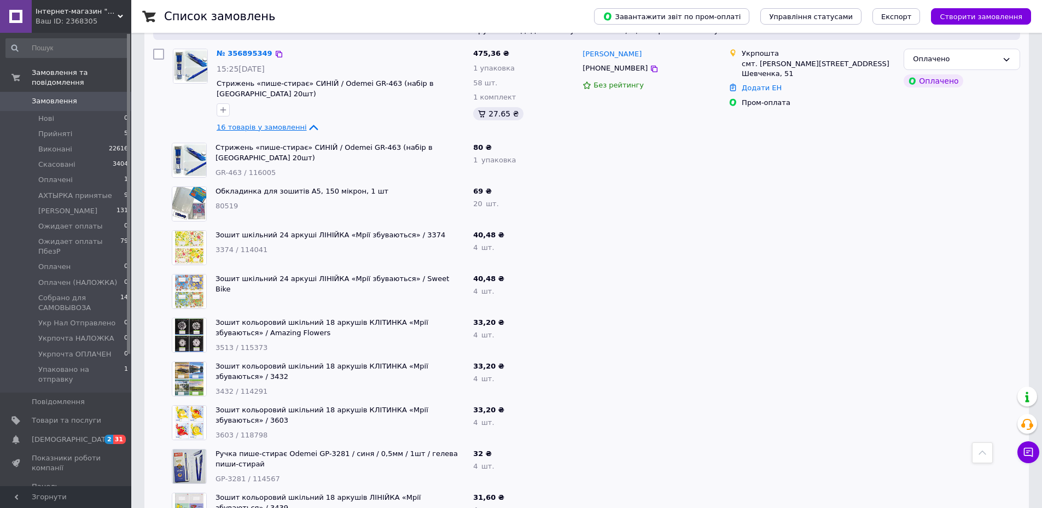
scroll to position [219, 0]
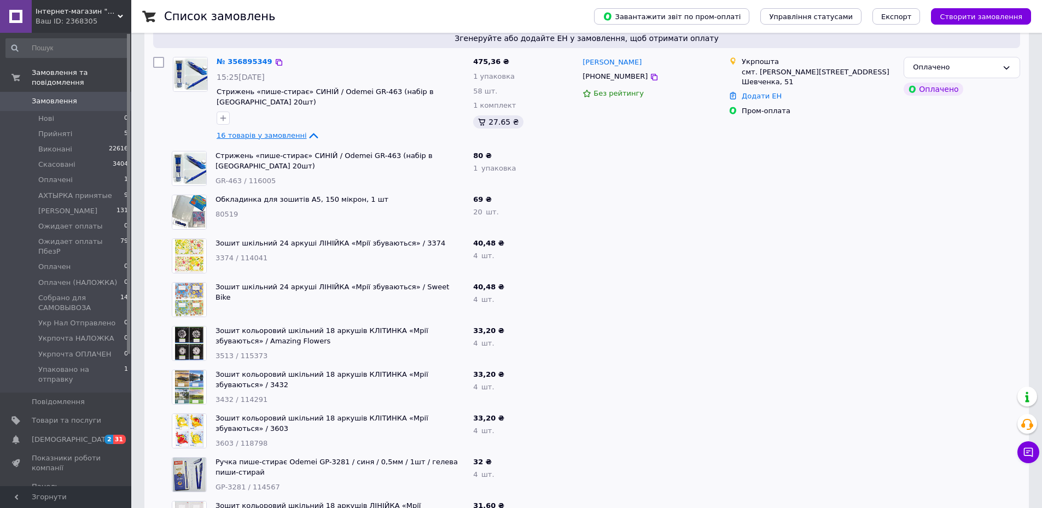
click at [307, 129] on icon at bounding box center [313, 135] width 13 height 13
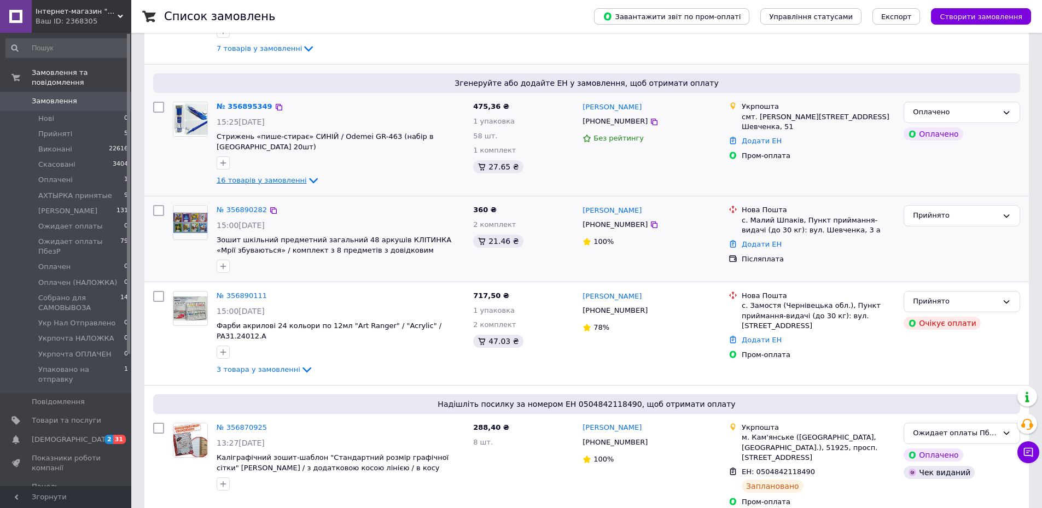
scroll to position [0, 0]
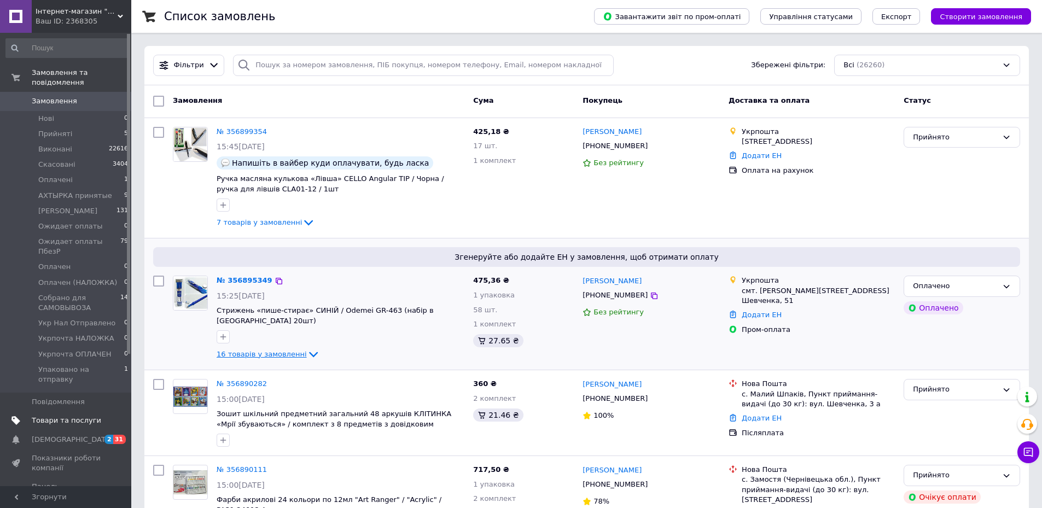
click at [73, 416] on span "Товари та послуги" at bounding box center [66, 421] width 69 height 10
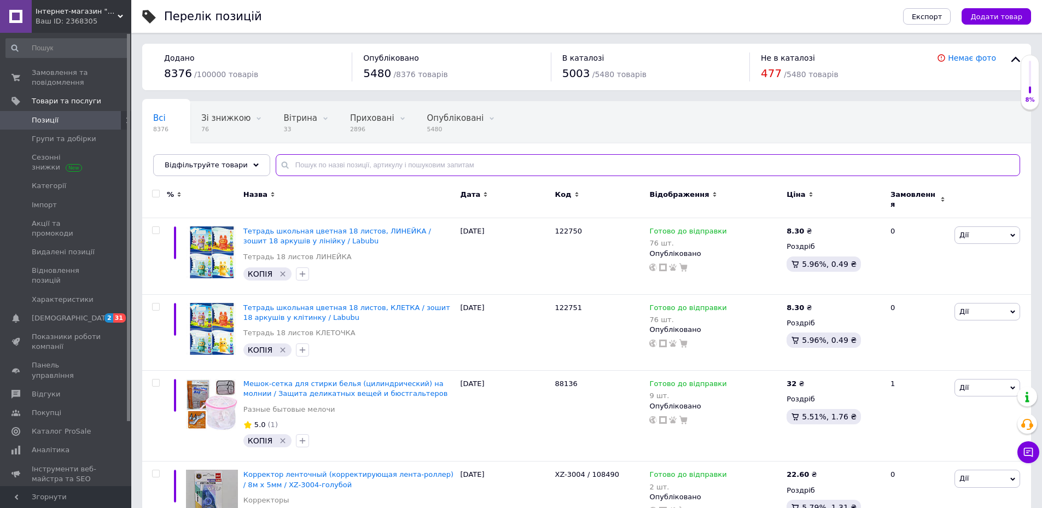
click at [330, 164] on input "text" at bounding box center [648, 165] width 745 height 22
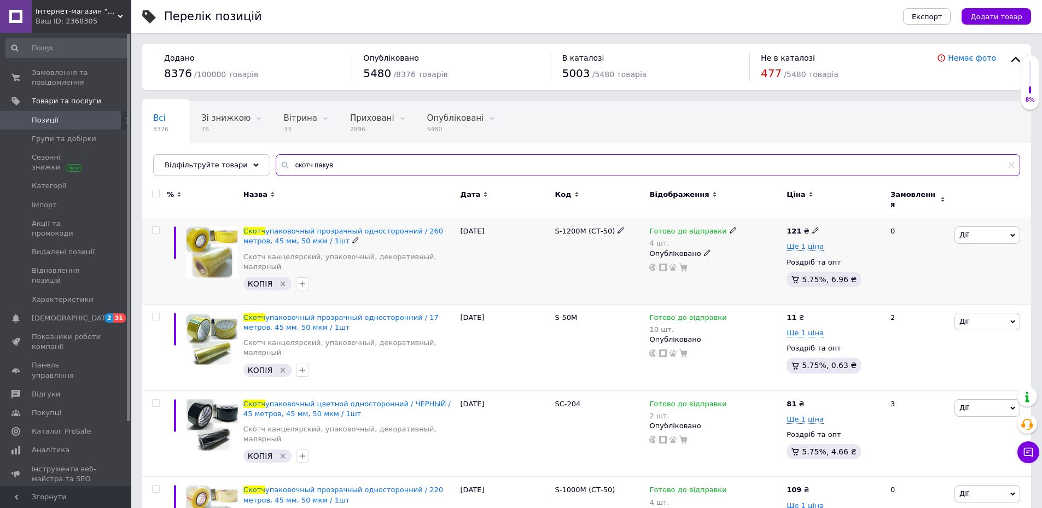
type input "скотч пакув"
click at [730, 228] on use at bounding box center [733, 231] width 6 height 6
click at [862, 218] on div "Наявність Готово до відправки В наявності Немає в наявності Під замовлення Зали…" at bounding box center [805, 243] width 137 height 86
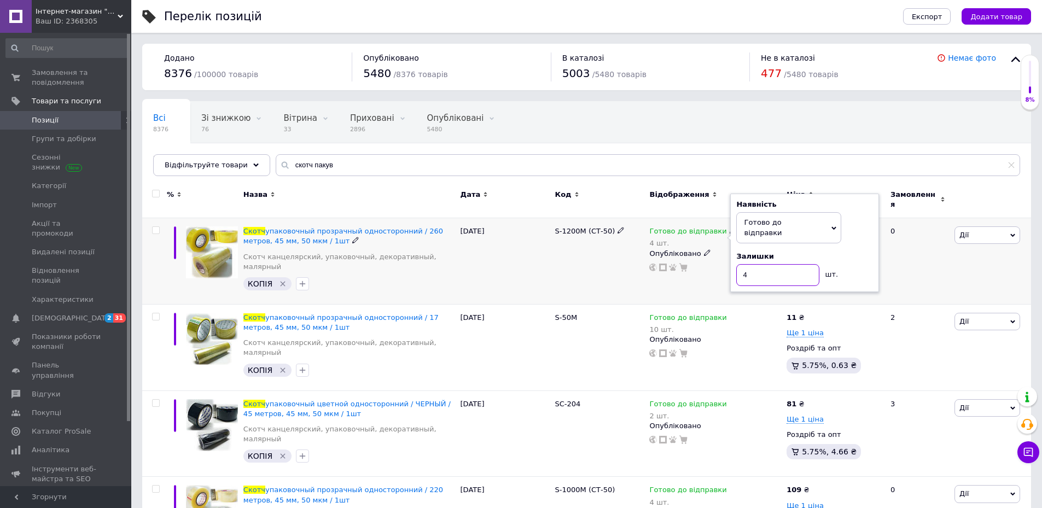
click at [798, 264] on input "4" at bounding box center [778, 275] width 83 height 22
type input "3"
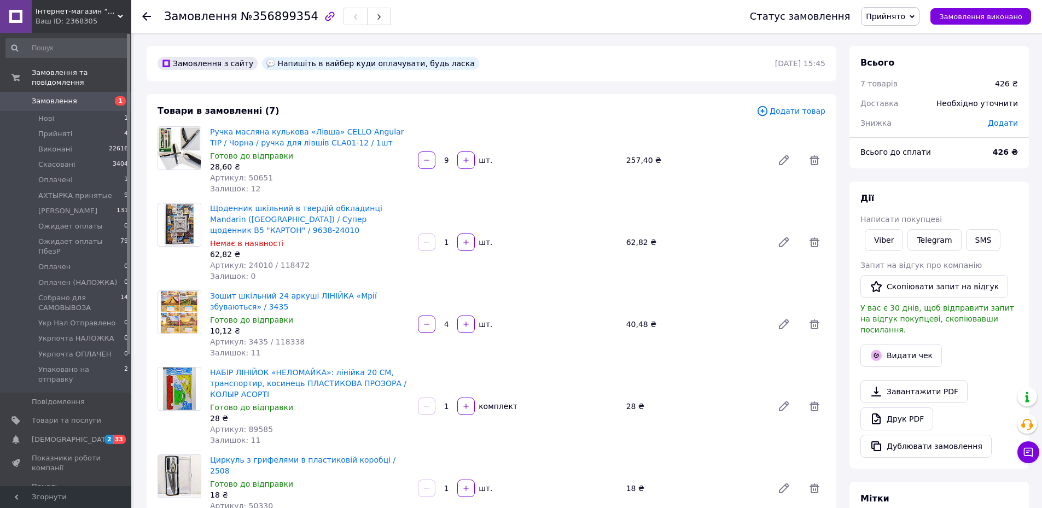
click at [903, 12] on span "Прийнято" at bounding box center [885, 16] width 39 height 9
click at [919, 73] on li "Оплачено" at bounding box center [918, 71] width 113 height 16
click at [65, 96] on span "Замовлення" at bounding box center [54, 101] width 45 height 10
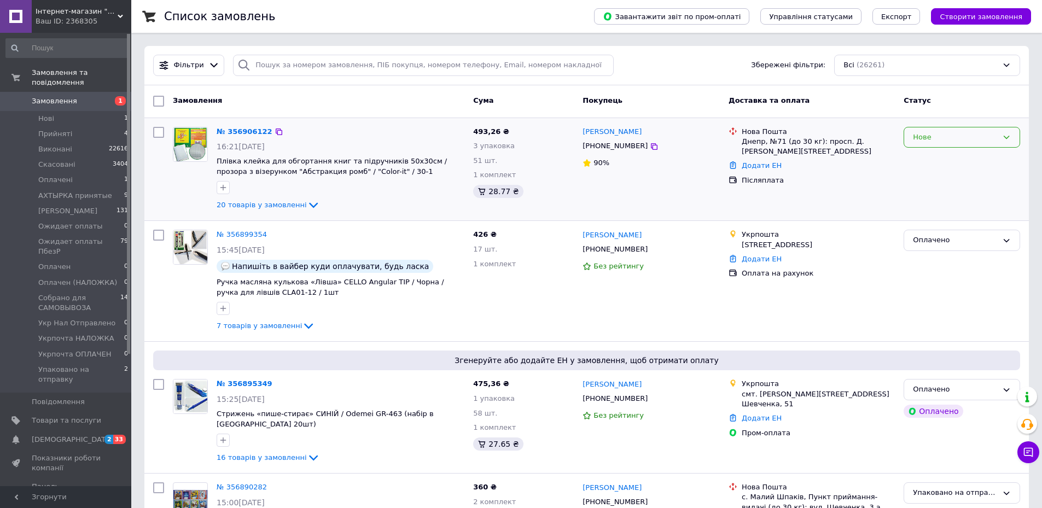
click at [935, 134] on div "Нове" at bounding box center [955, 137] width 85 height 11
click at [924, 159] on li "Прийнято" at bounding box center [962, 160] width 115 height 20
click at [39, 129] on span "Прийняті" at bounding box center [55, 134] width 34 height 10
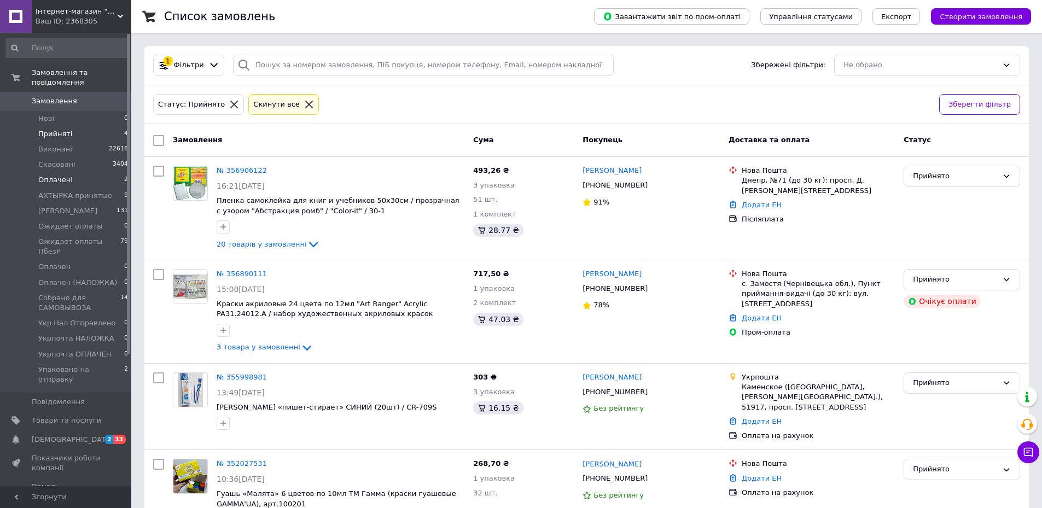
click at [63, 175] on span "Оплачені" at bounding box center [55, 180] width 34 height 10
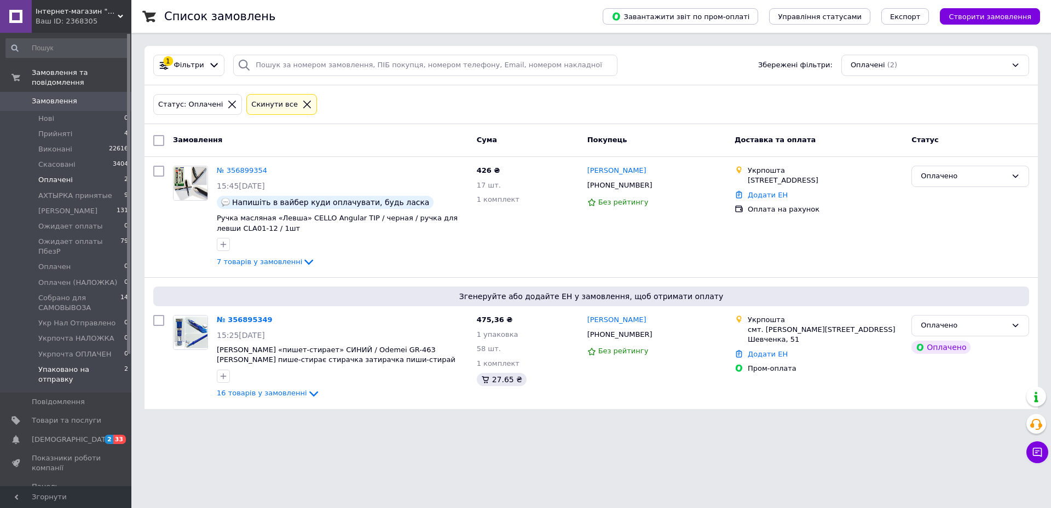
click at [63, 365] on span "Упаковано на отправку" at bounding box center [81, 375] width 86 height 20
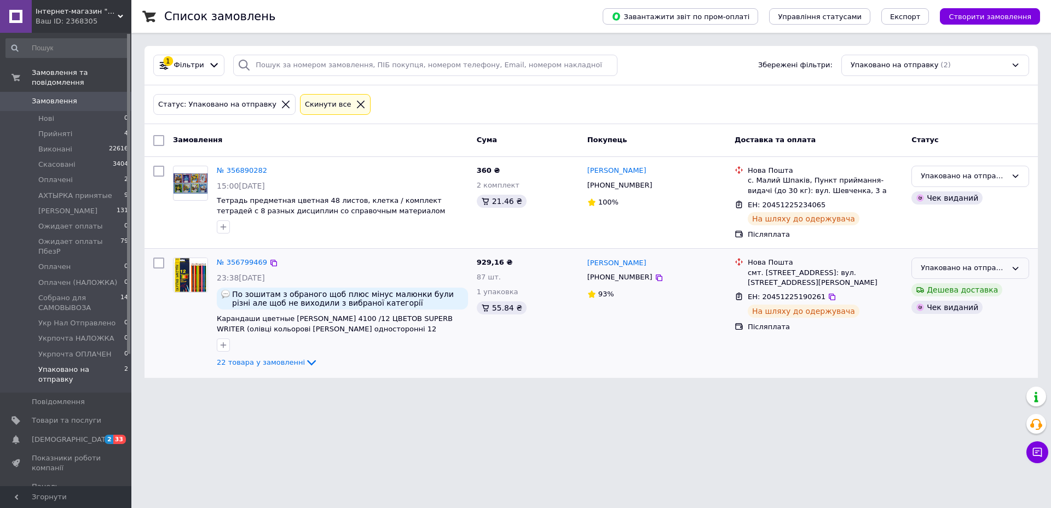
click at [1000, 265] on div "Упаковано на отправку" at bounding box center [963, 268] width 86 height 11
click at [994, 326] on li "Ожидает оплаты ПбезР" at bounding box center [970, 322] width 117 height 20
click at [996, 175] on div "Упаковано на отправку" at bounding box center [963, 176] width 86 height 11
click at [973, 229] on li "Ожидает оплаты ПбезР" at bounding box center [970, 230] width 117 height 20
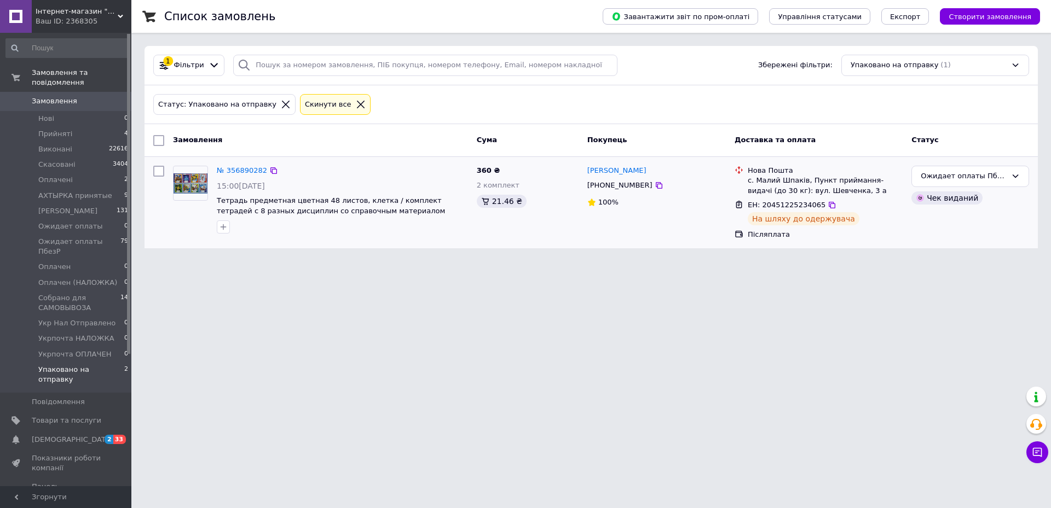
click at [65, 96] on span "Замовлення" at bounding box center [54, 101] width 45 height 10
